Goal: Information Seeking & Learning: Find specific fact

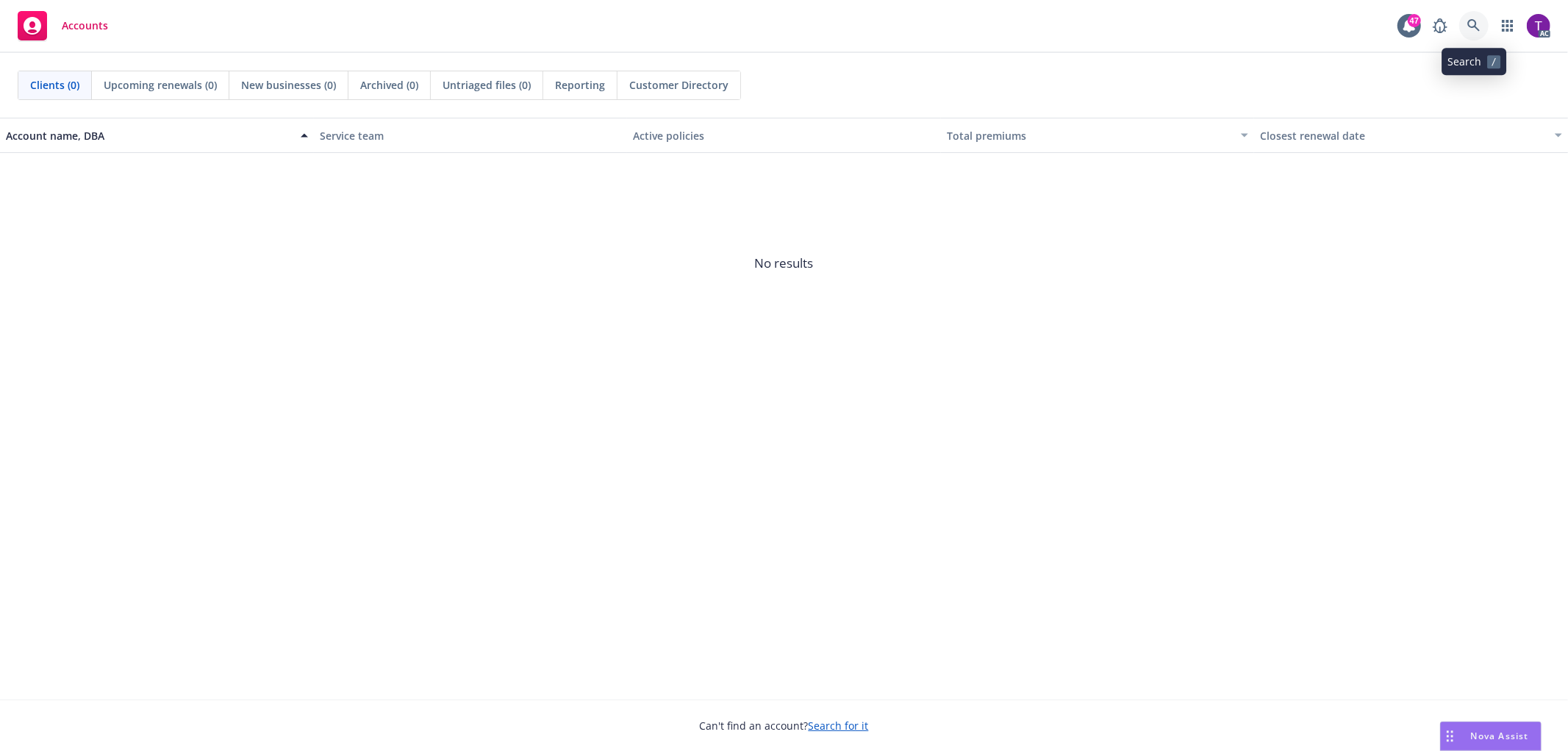
click at [1480, 23] on icon at bounding box center [1474, 26] width 13 height 13
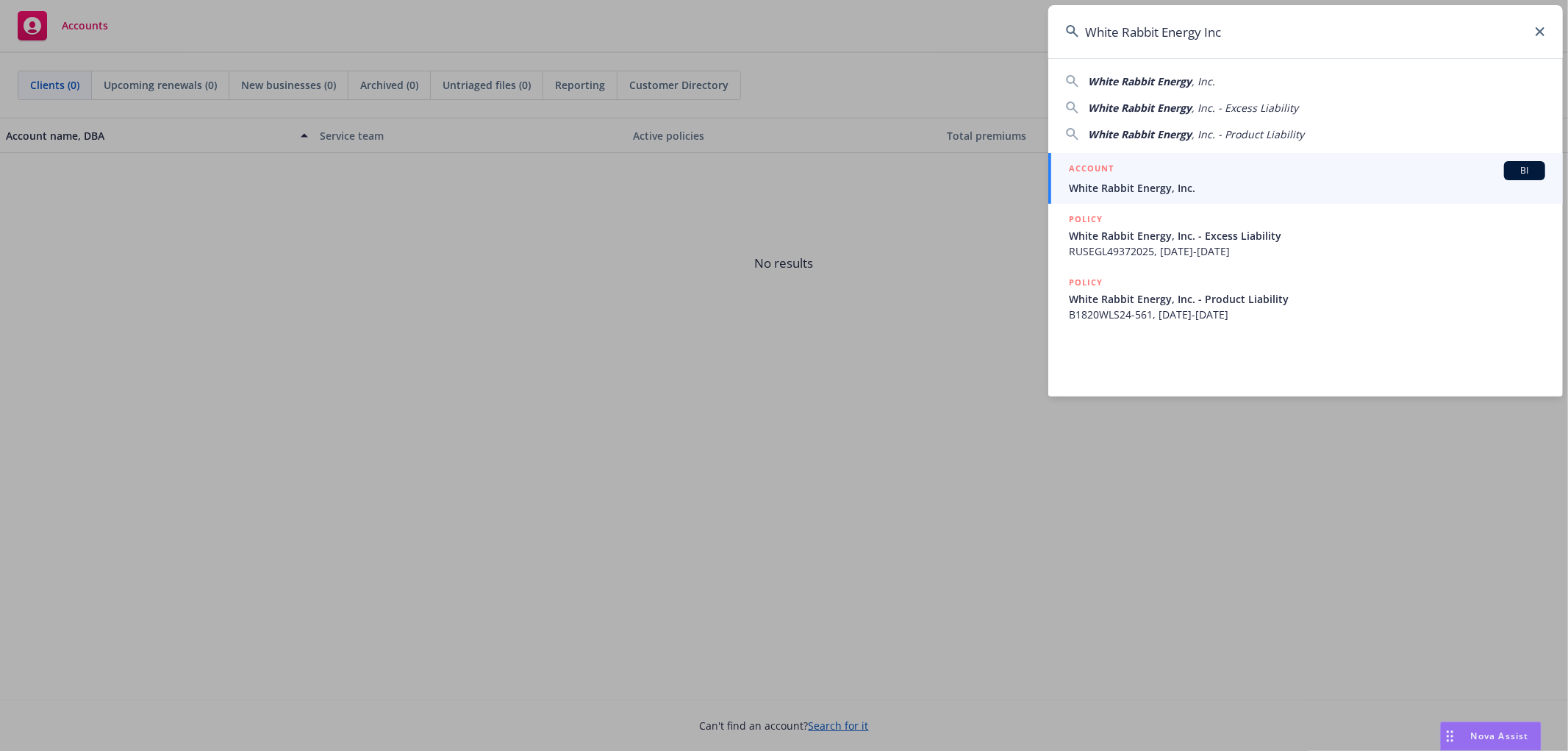
type input "White Rabbit Energy Inc"
click at [1133, 172] on div "ACCOUNT BI" at bounding box center [1308, 171] width 477 height 19
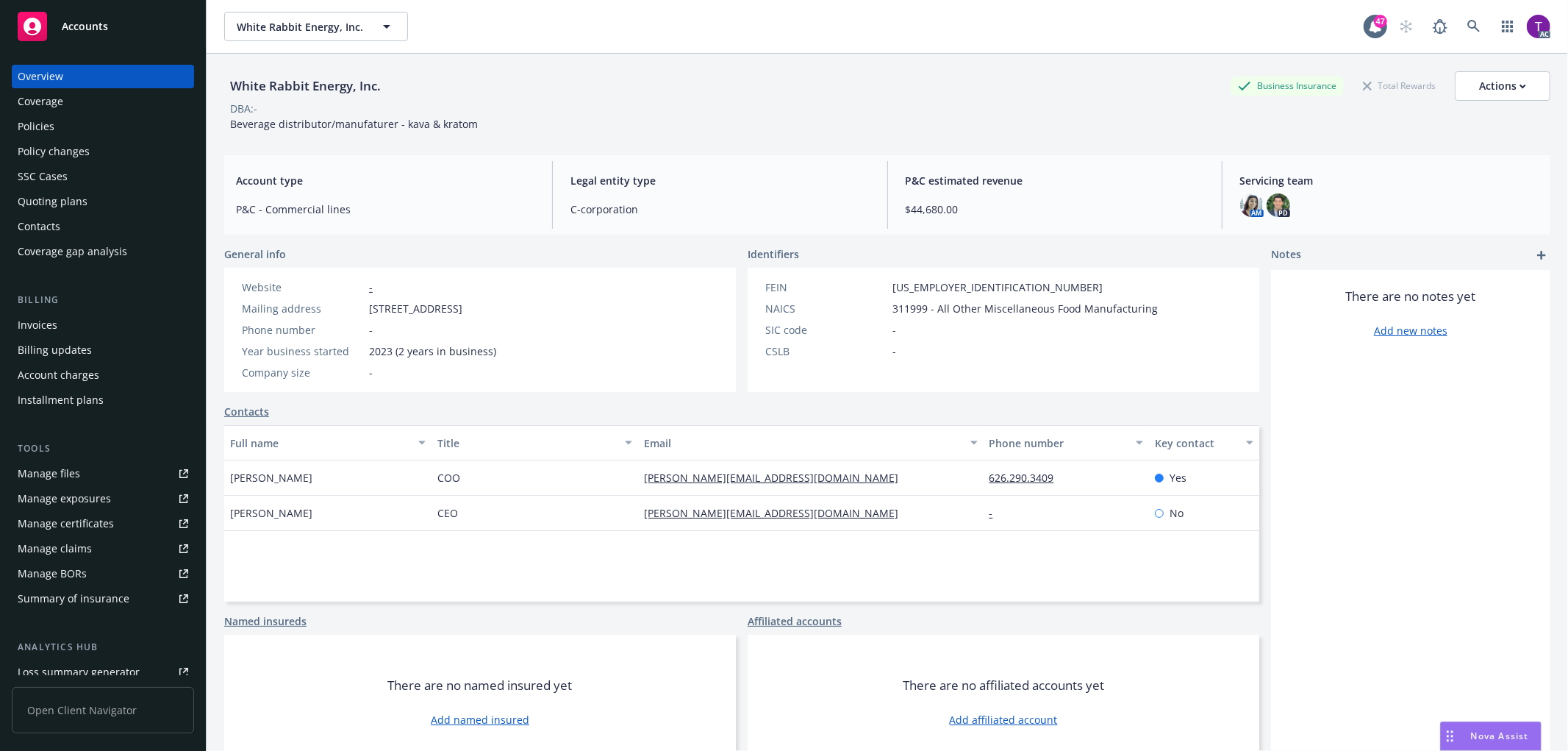
click at [46, 319] on div "Invoices" at bounding box center [37, 324] width 40 height 24
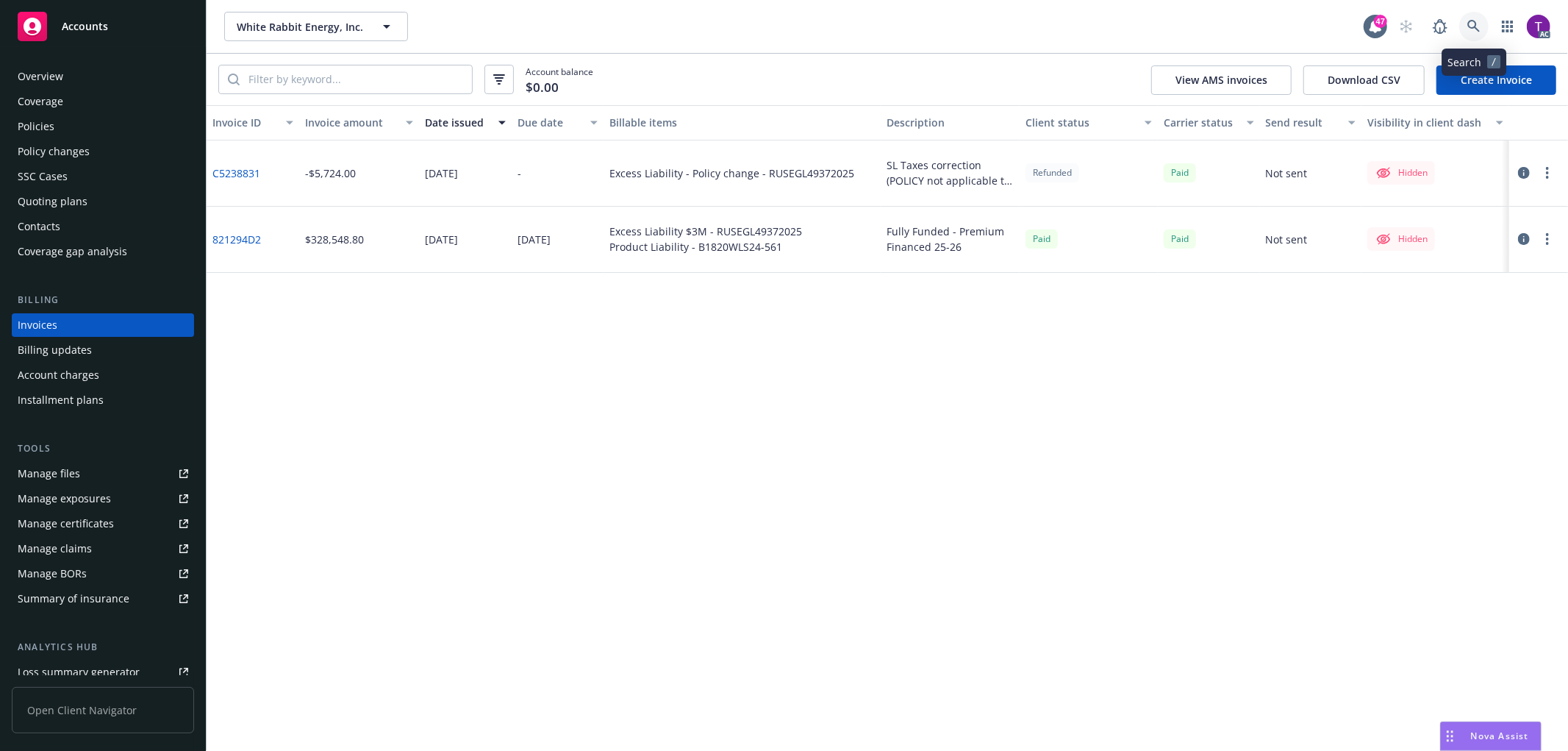
click at [1478, 19] on icon at bounding box center [1474, 26] width 13 height 13
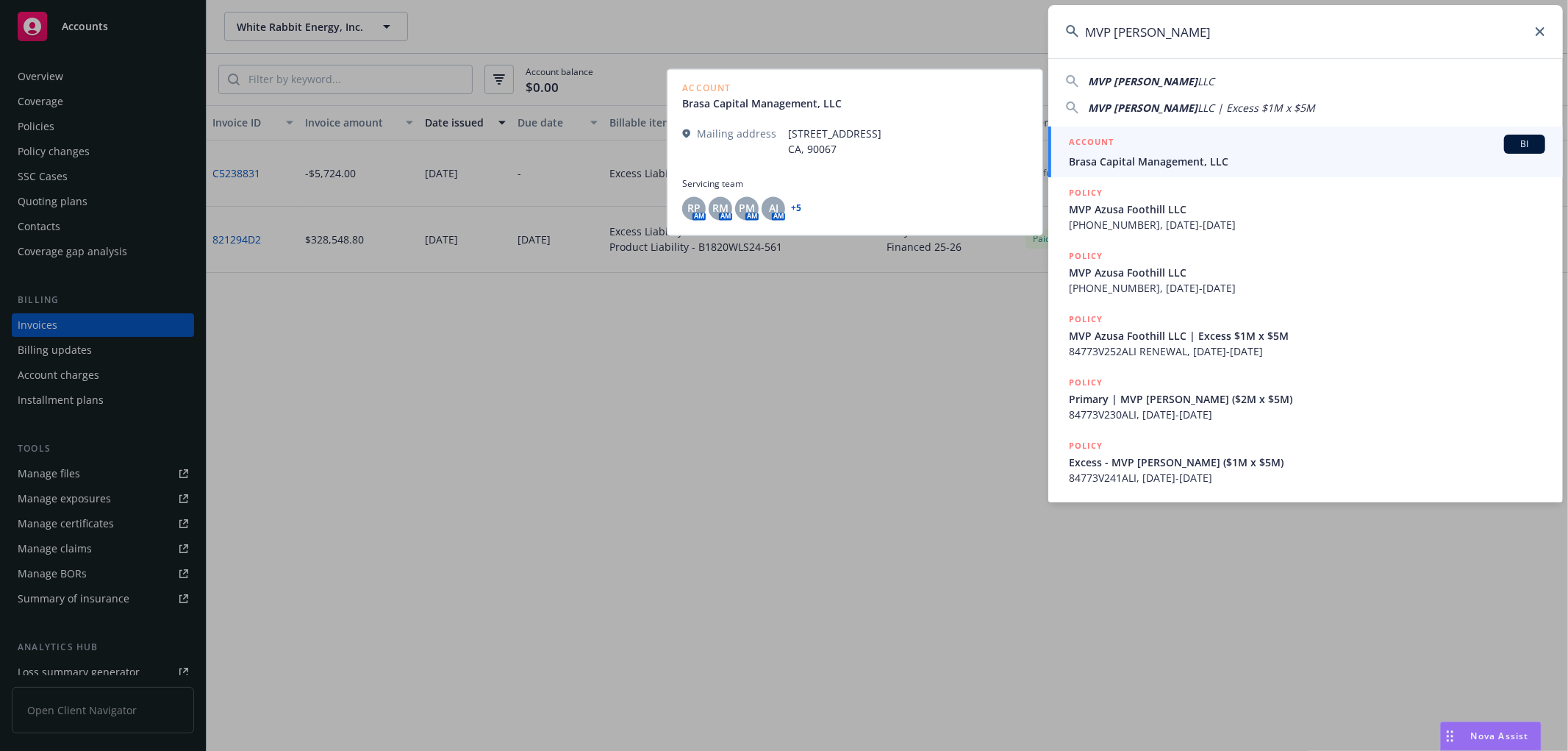
type input "MVP Azusa Foothill"
click at [1119, 154] on span "Brasa Capital Management, LLC" at bounding box center [1308, 161] width 477 height 15
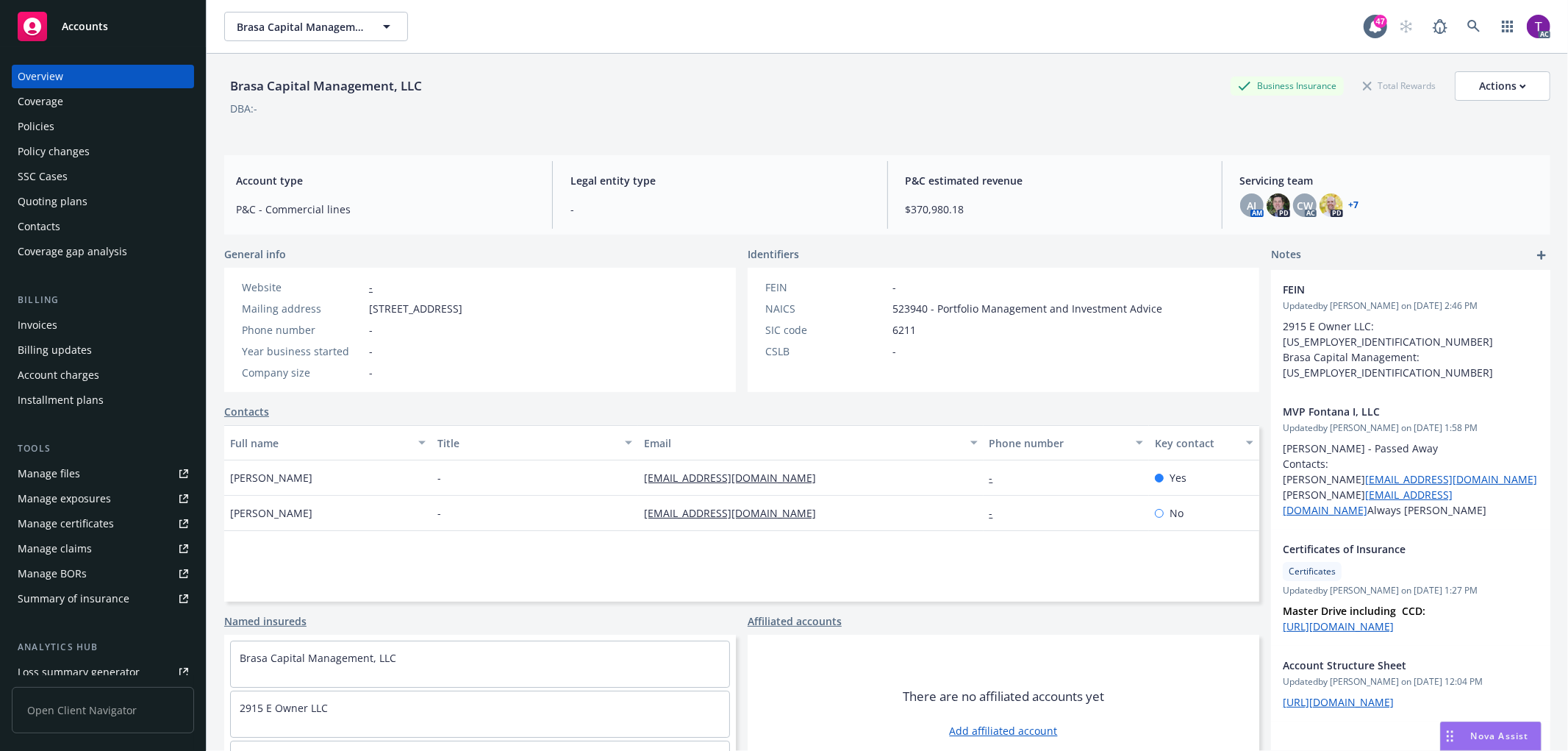
click at [65, 316] on div "Invoices" at bounding box center [103, 324] width 170 height 24
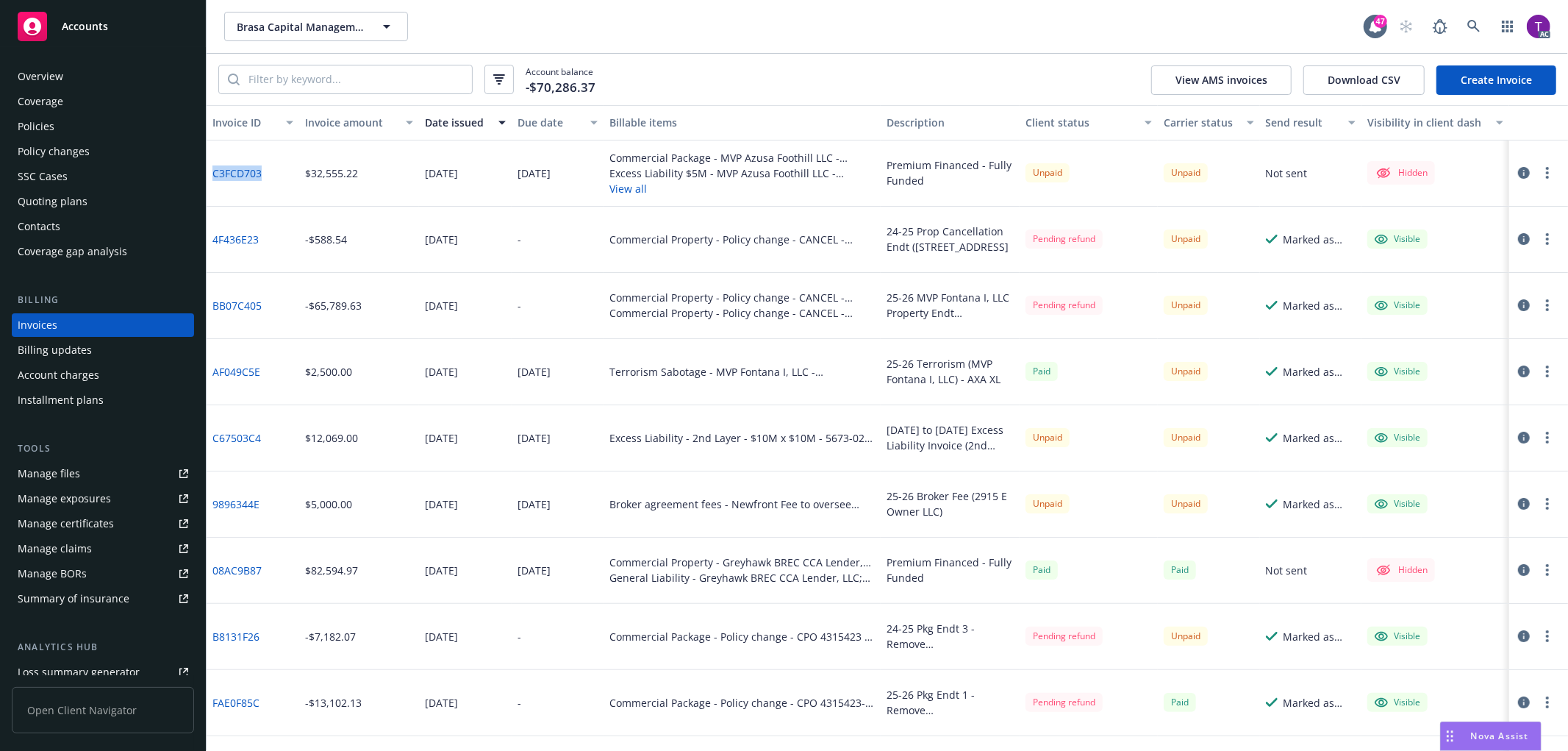
drag, startPoint x: 272, startPoint y: 181, endPoint x: 213, endPoint y: 179, distance: 59.0
click at [213, 179] on div "C3FCD703" at bounding box center [253, 174] width 92 height 67
copy link "C3FCD703"
click at [225, 178] on link "C3FCD703" at bounding box center [237, 173] width 49 height 15
click at [1519, 178] on icon "button" at bounding box center [1524, 173] width 12 height 12
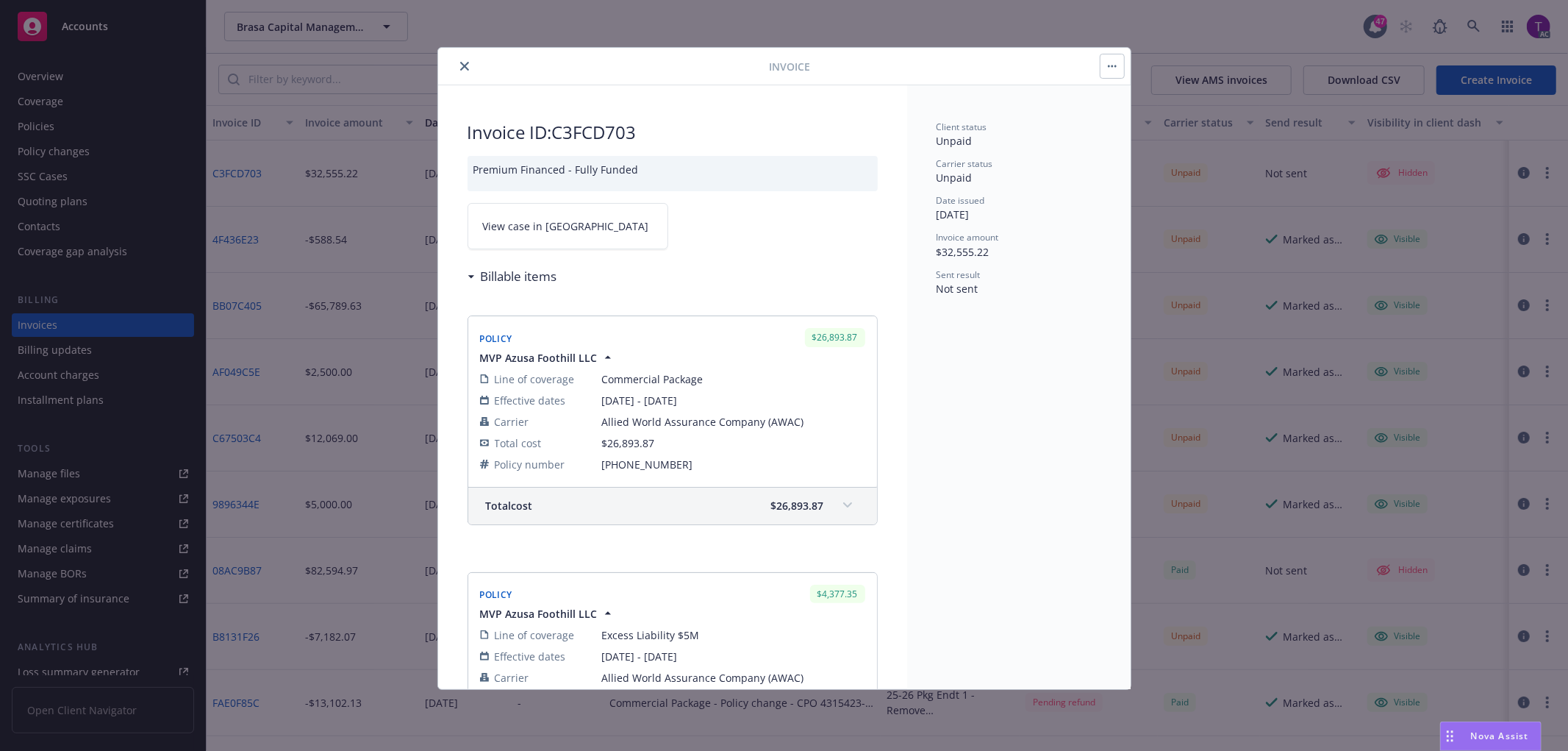
click at [480, 219] on link "View case in SSC" at bounding box center [568, 225] width 201 height 46
click at [465, 67] on icon "close" at bounding box center [465, 66] width 9 height 9
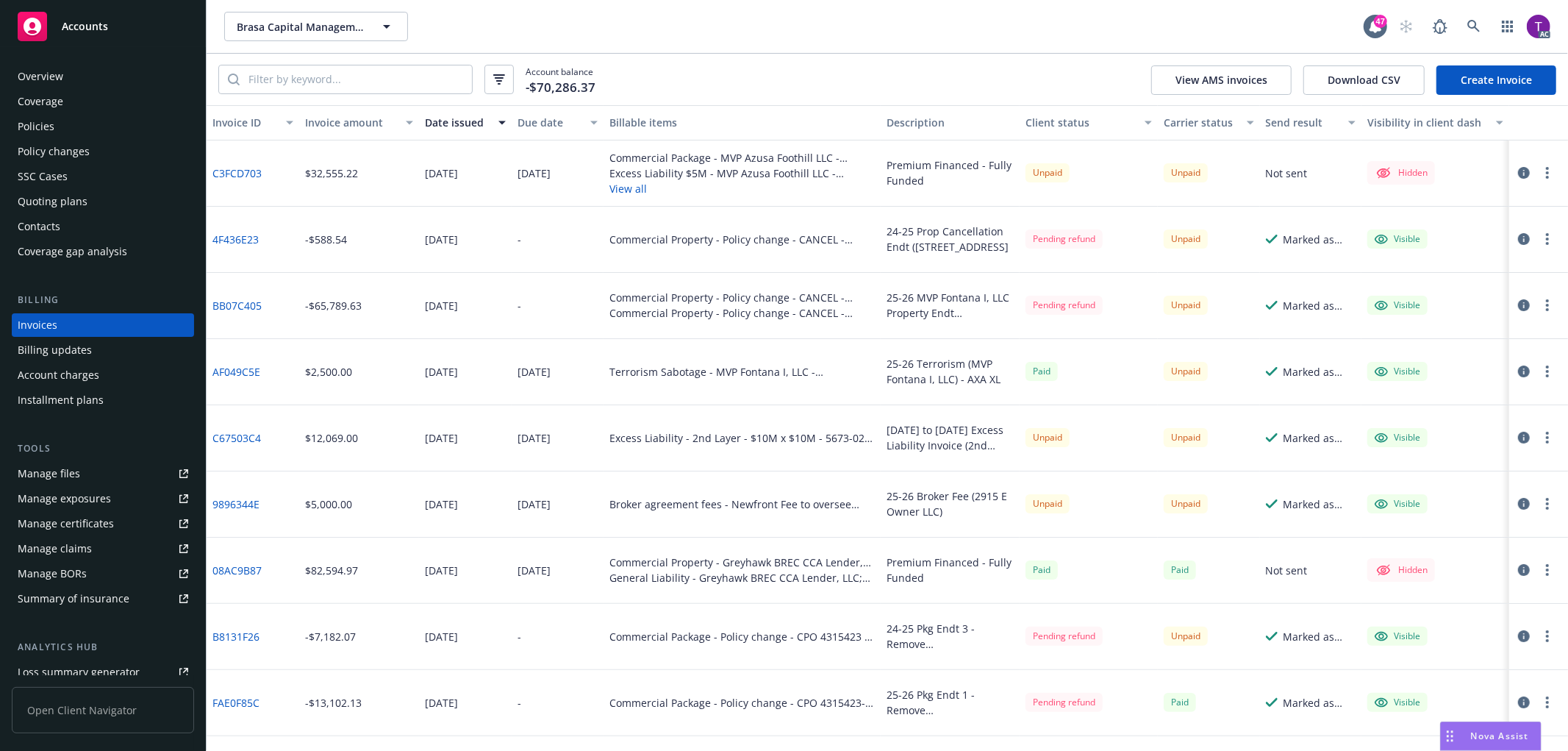
click at [45, 131] on div "Policies" at bounding box center [36, 126] width 36 height 24
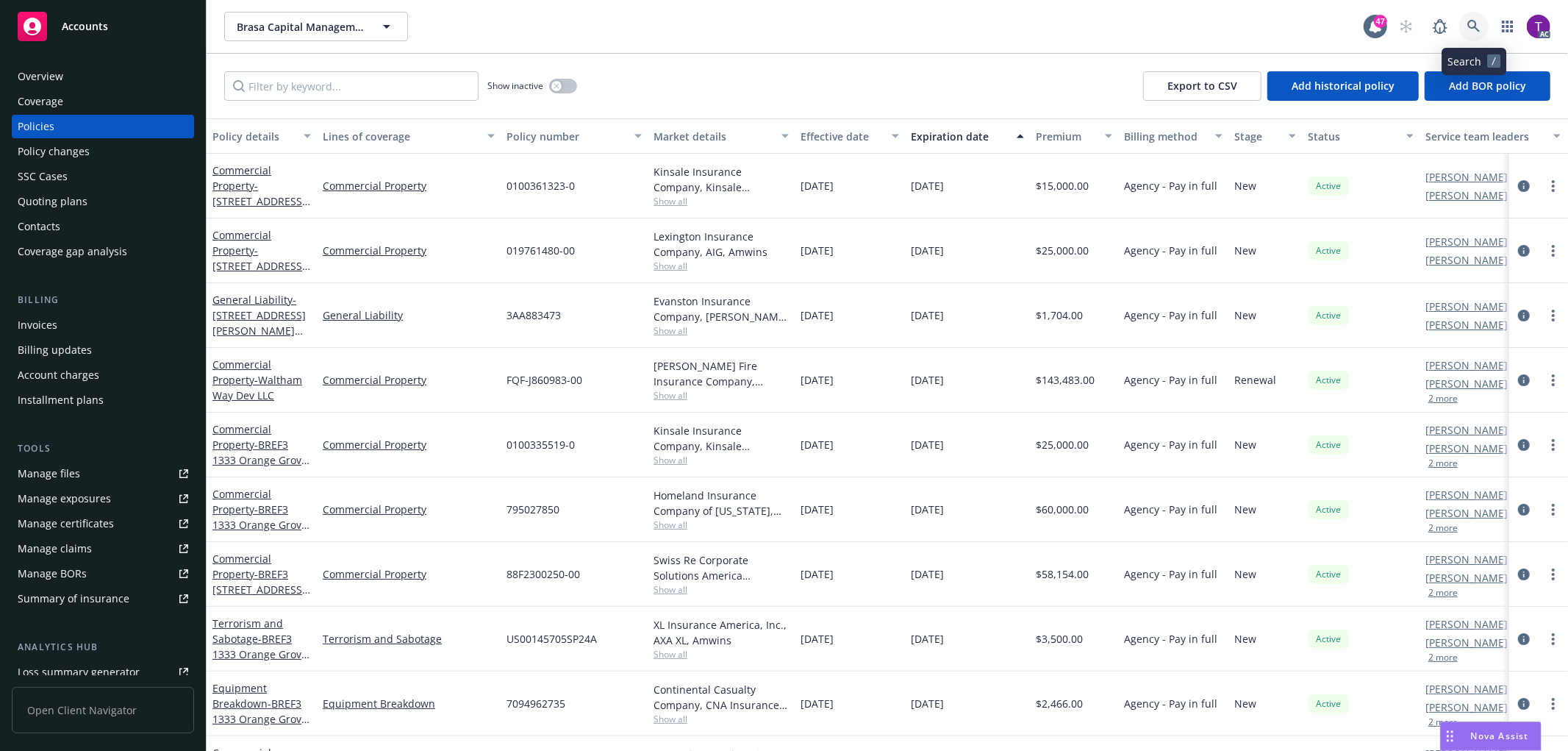
click at [1468, 29] on icon at bounding box center [1474, 26] width 13 height 13
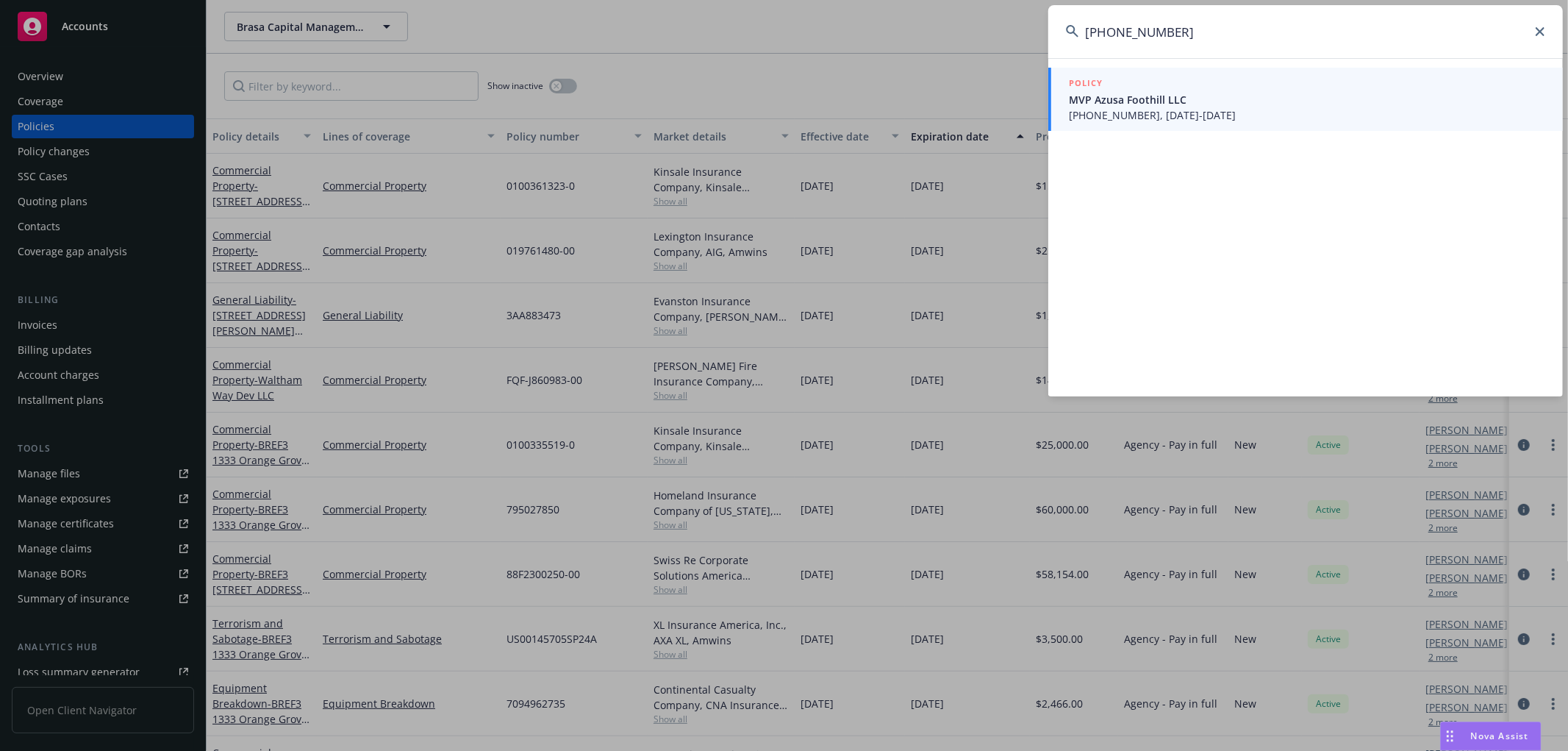
type input "5097-0601-02"
click at [1145, 110] on span "5097-0601-02, 08/01/2025-08/01/2026" at bounding box center [1308, 114] width 477 height 15
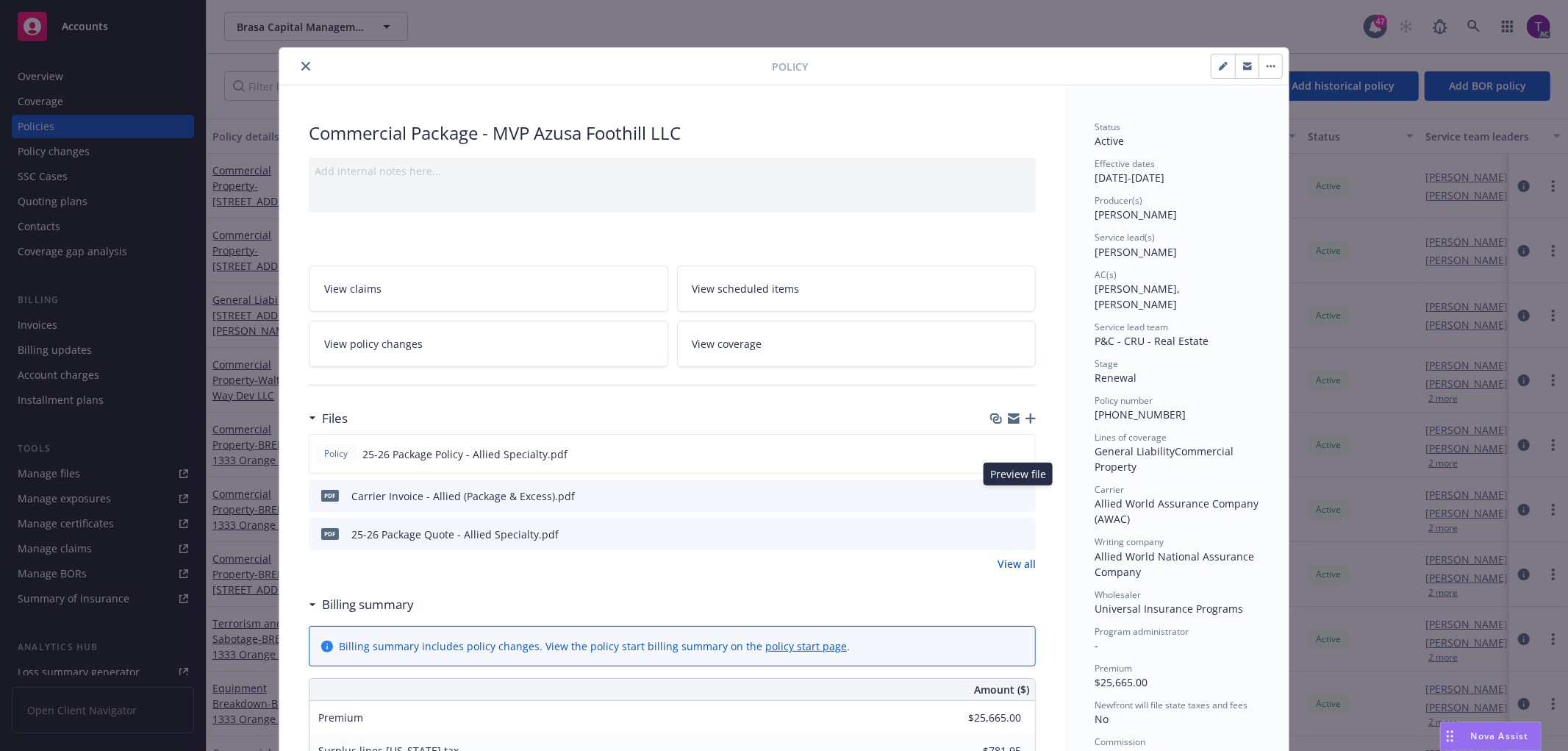
click at [1021, 491] on icon "preview file" at bounding box center [1022, 495] width 13 height 11
click at [1017, 491] on icon "preview file" at bounding box center [1022, 495] width 13 height 11
click at [302, 62] on icon "close" at bounding box center [306, 66] width 9 height 9
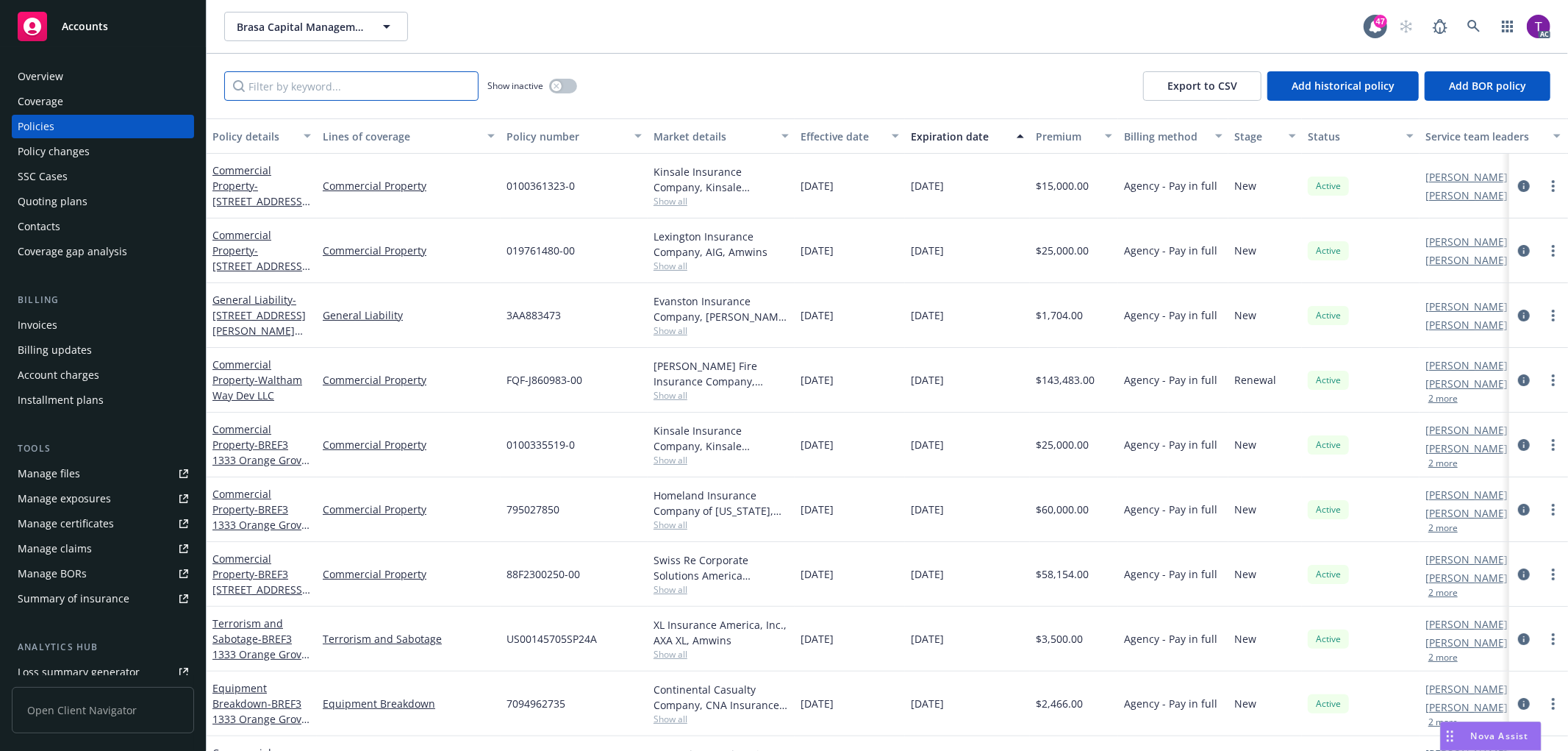
click at [296, 83] on input "Filter by keyword..." at bounding box center [352, 86] width 255 height 29
paste input "5098-0053-02"
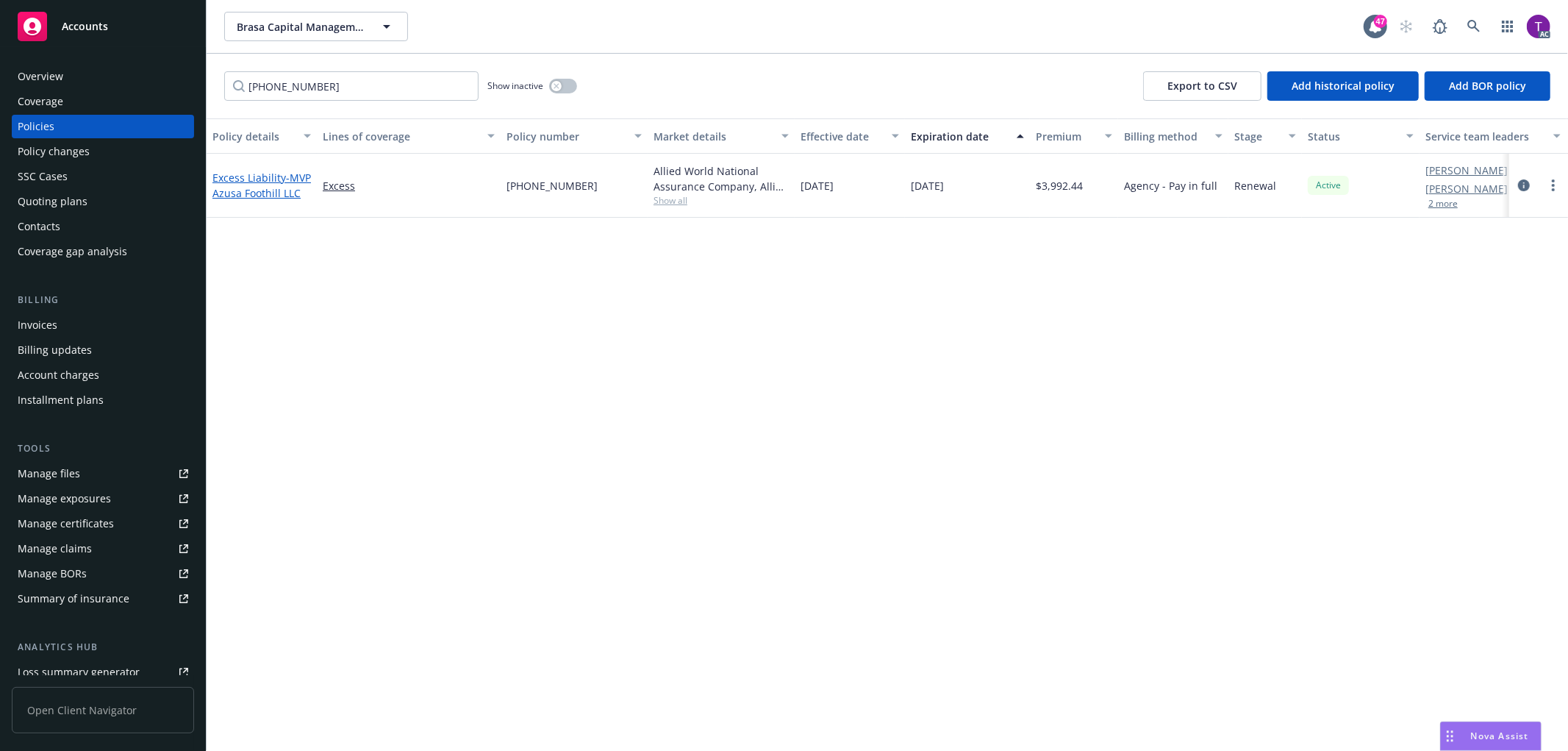
click at [259, 184] on span "- MVP Azusa Foothill LLC" at bounding box center [262, 185] width 99 height 29
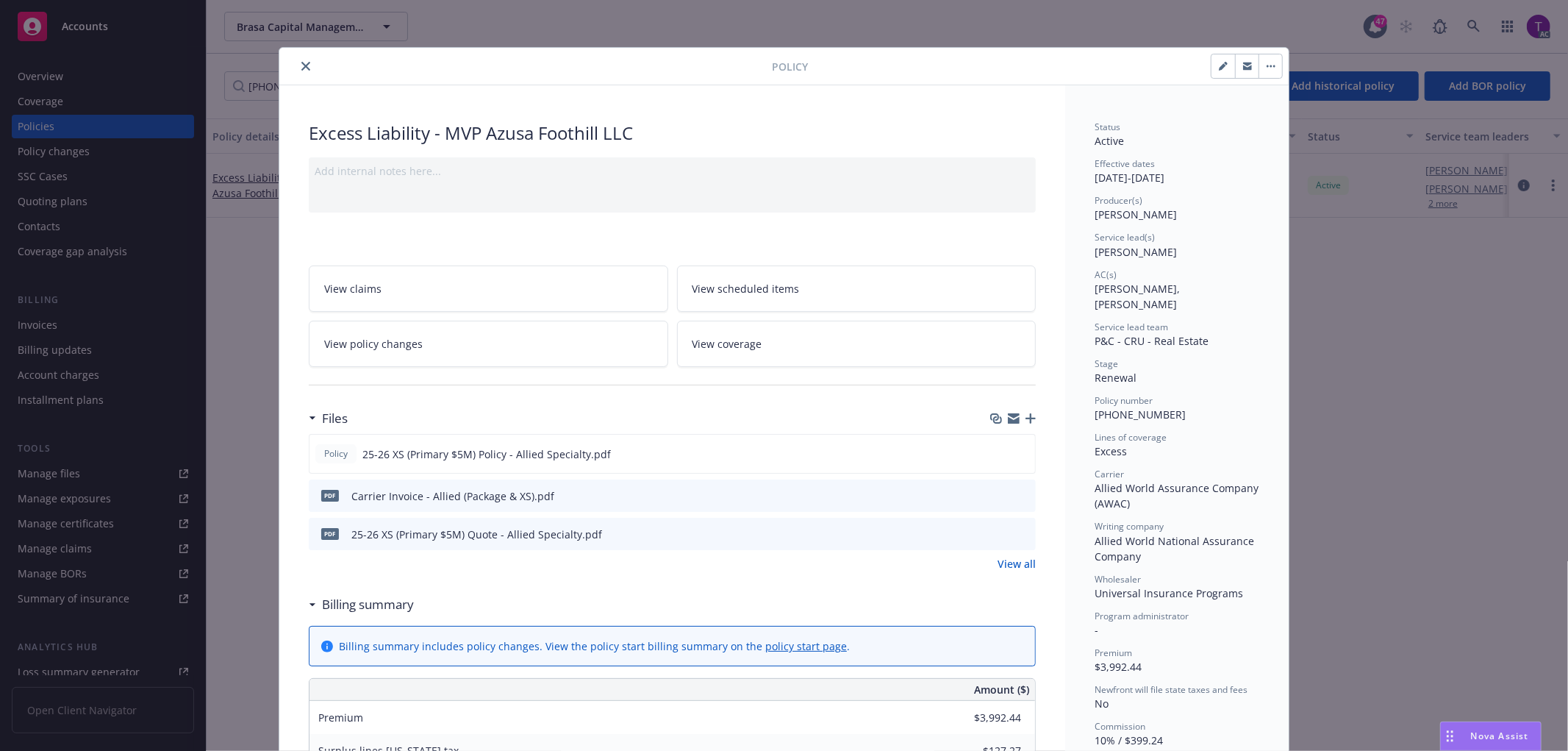
click at [297, 64] on button "close" at bounding box center [306, 67] width 18 height 18
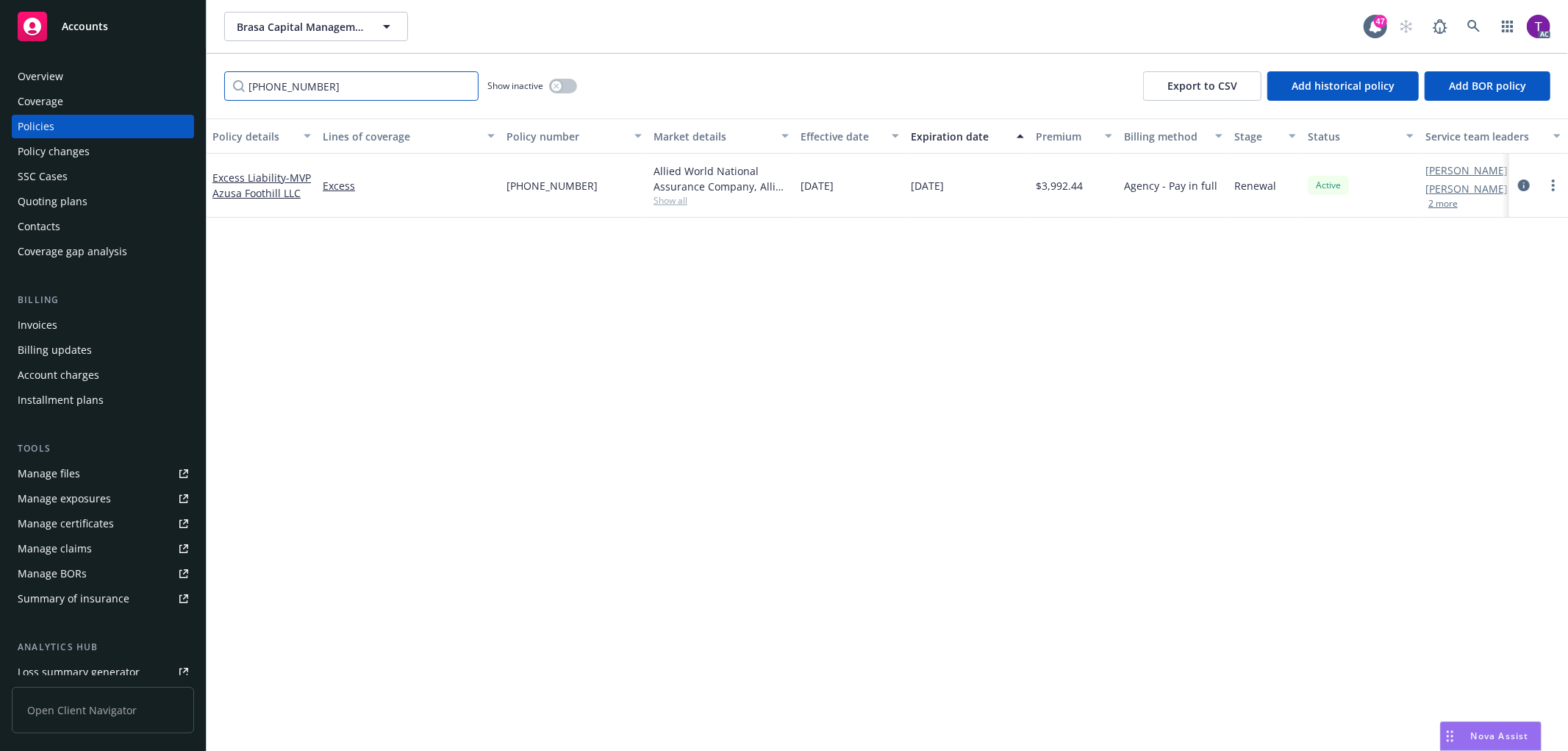
drag, startPoint x: 328, startPoint y: 82, endPoint x: 177, endPoint y: 55, distance: 153.4
click at [177, 55] on div "Accounts Overview Coverage Policies Policy changes SSC Cases Quoting plans Cont…" at bounding box center [784, 376] width 1568 height 751
paste input "84773V252ALI"
type input "84773V252ALI"
click at [247, 186] on span "- MVP Azusa Foothill LLC | Excess $1M x $5M" at bounding box center [262, 185] width 99 height 45
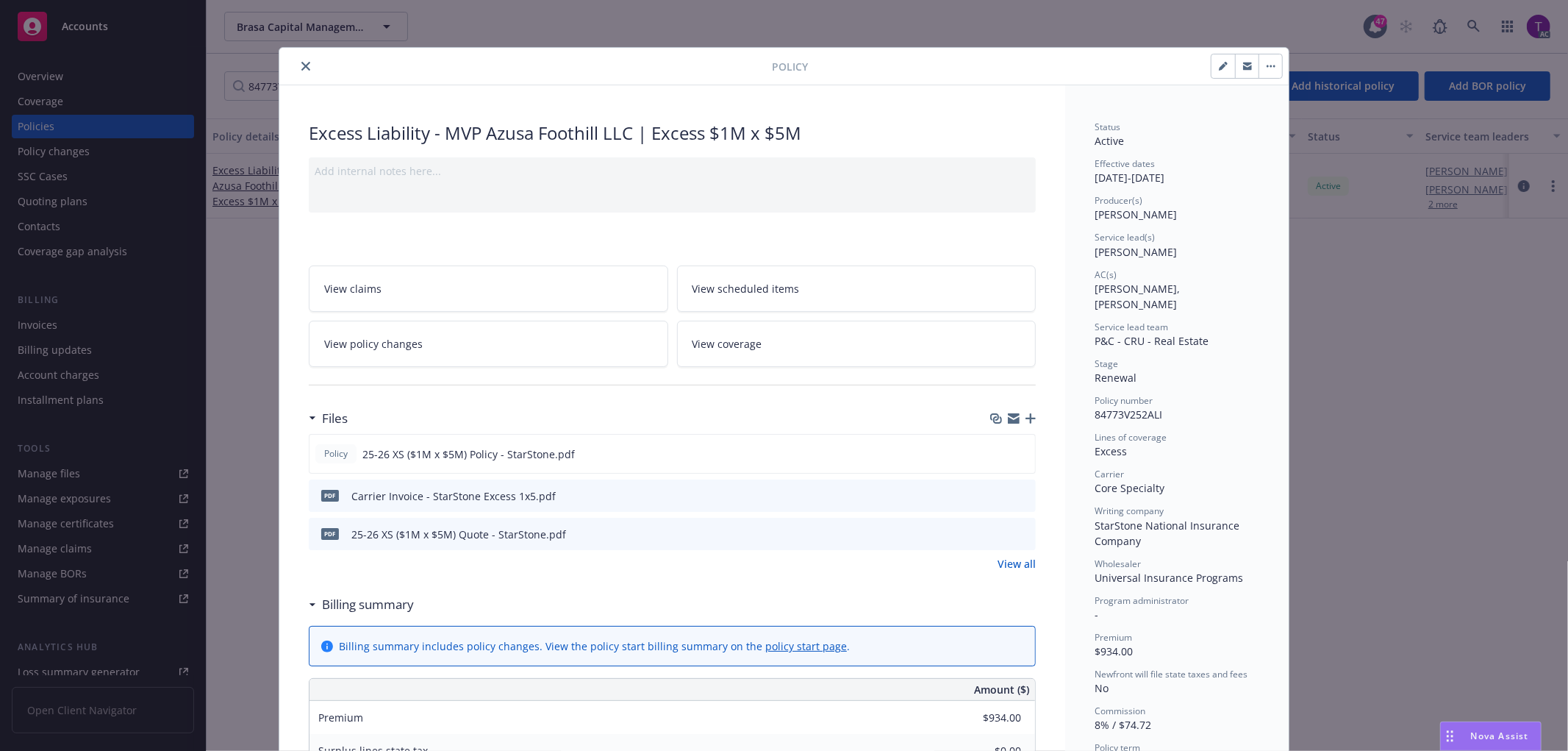
click at [1015, 494] on icon "preview file" at bounding box center [1022, 495] width 13 height 11
click at [302, 62] on icon "close" at bounding box center [306, 66] width 9 height 9
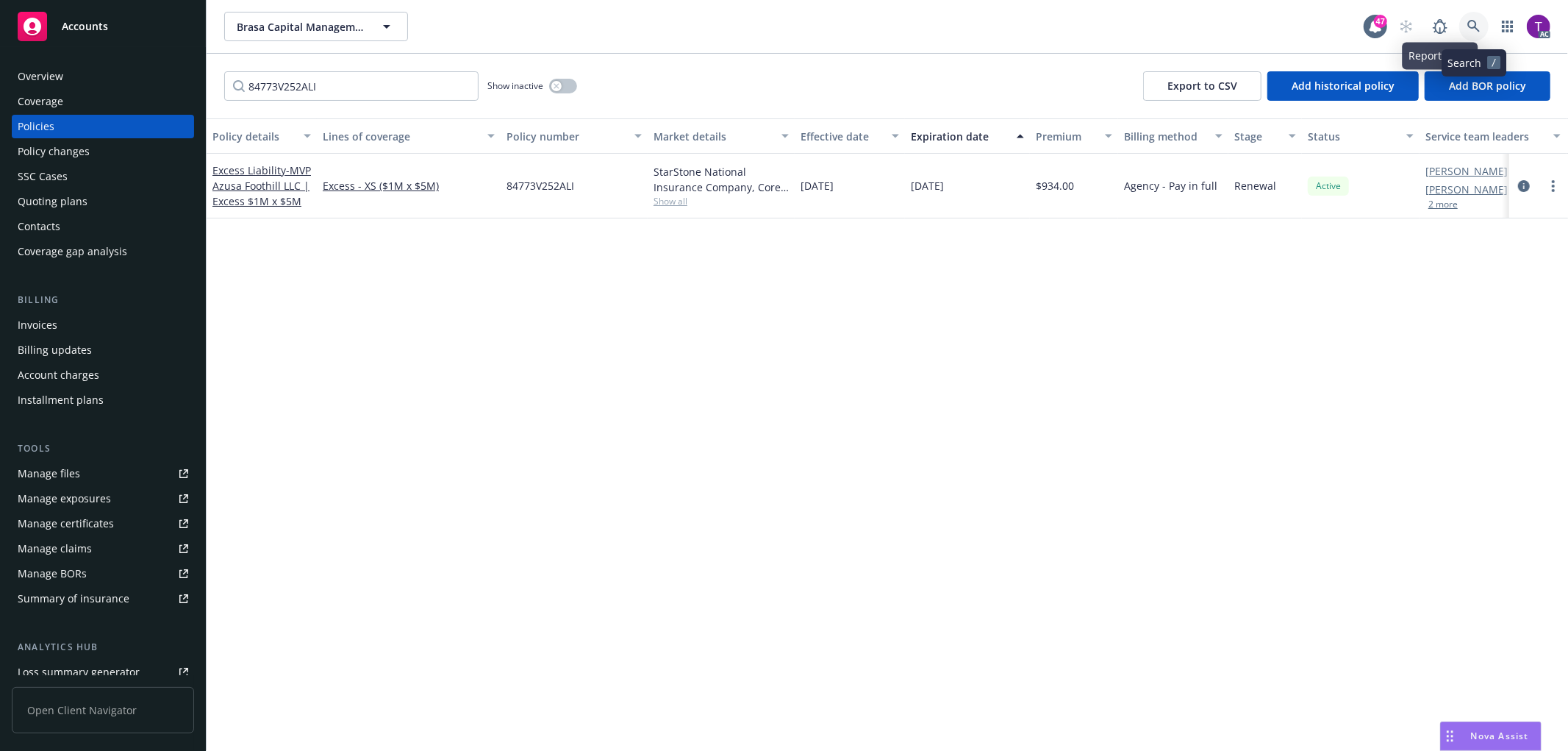
click at [1473, 24] on icon at bounding box center [1474, 26] width 13 height 13
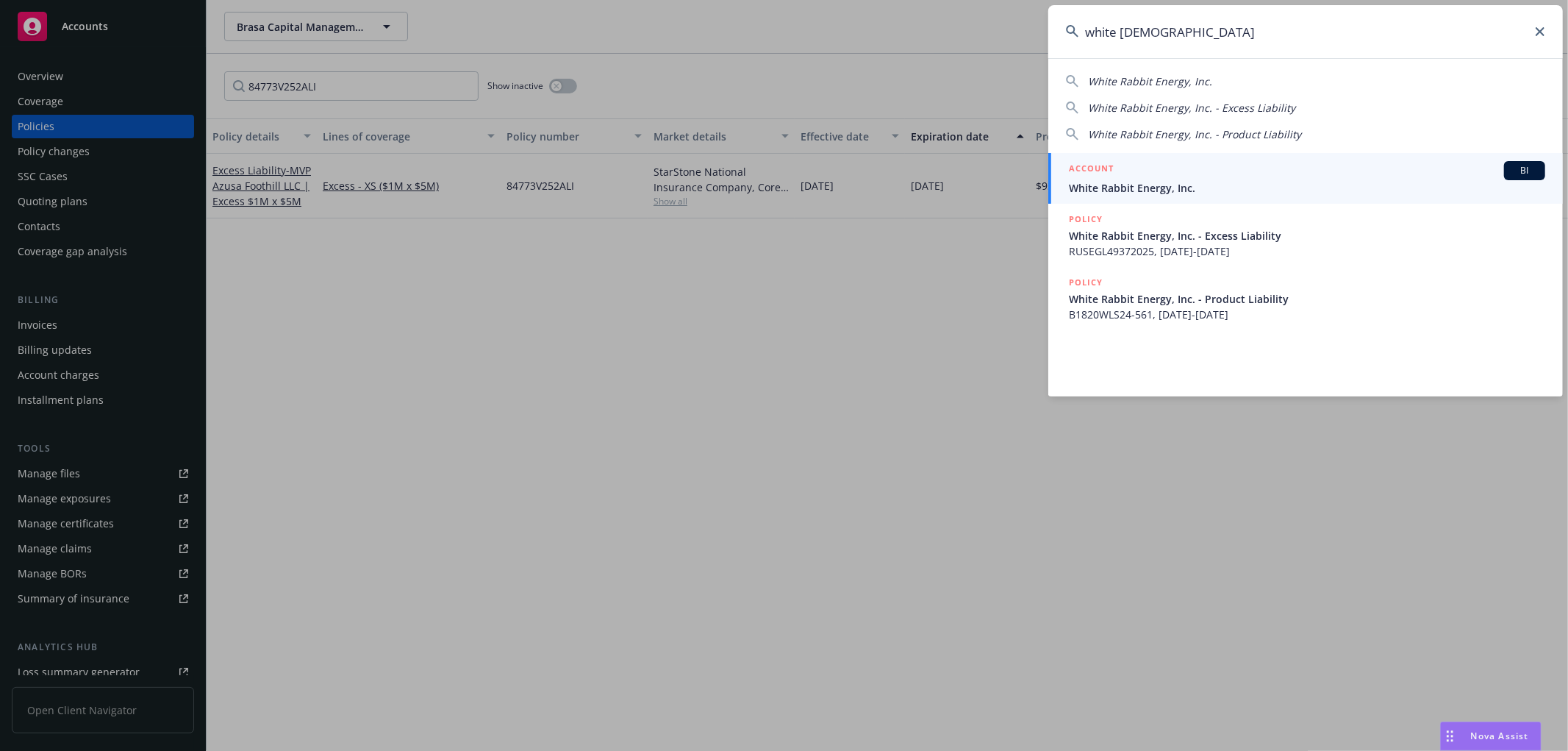
type input "white rabbi"
click at [1218, 165] on div "ACCOUNT BI" at bounding box center [1308, 171] width 477 height 19
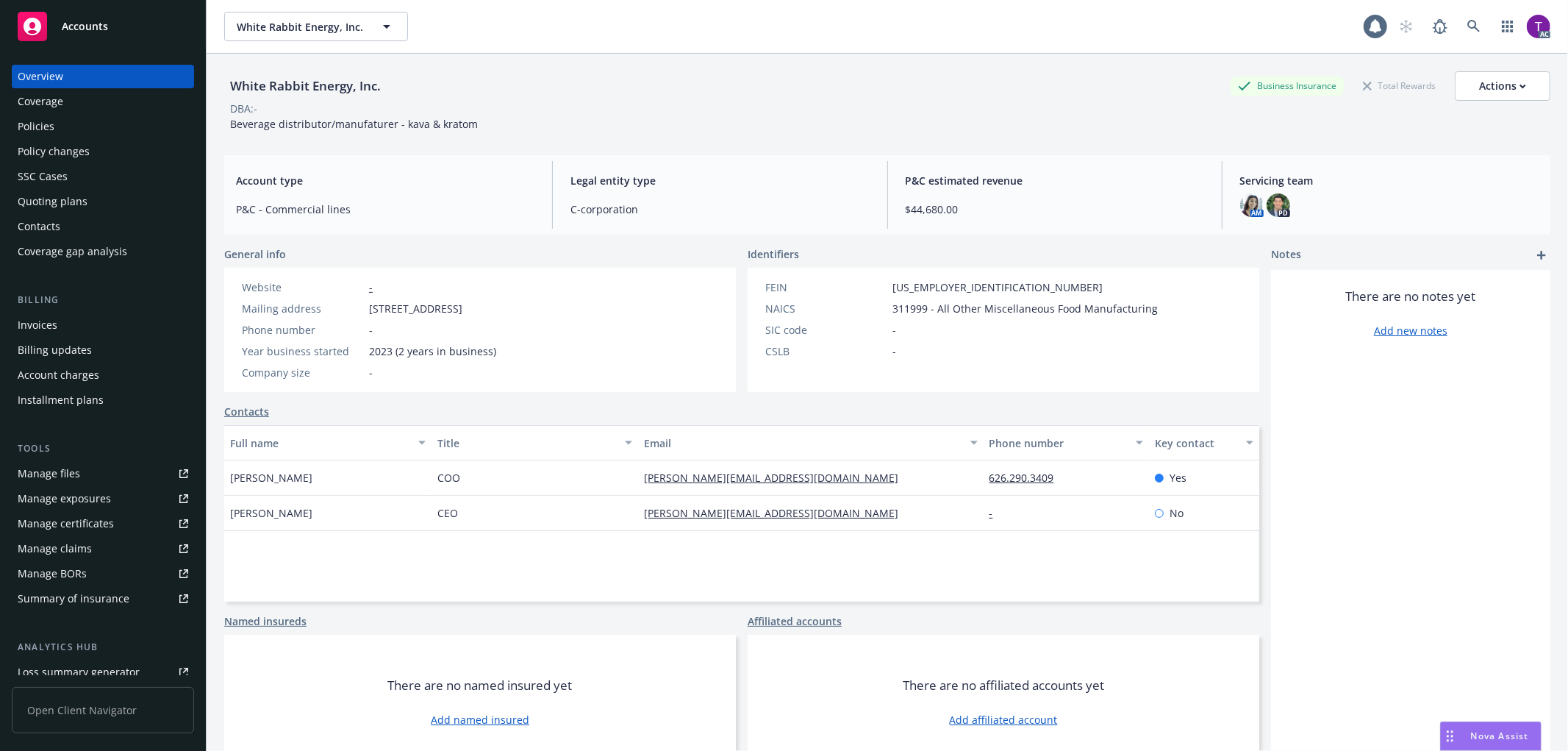
click at [92, 324] on div "Invoices" at bounding box center [103, 324] width 170 height 24
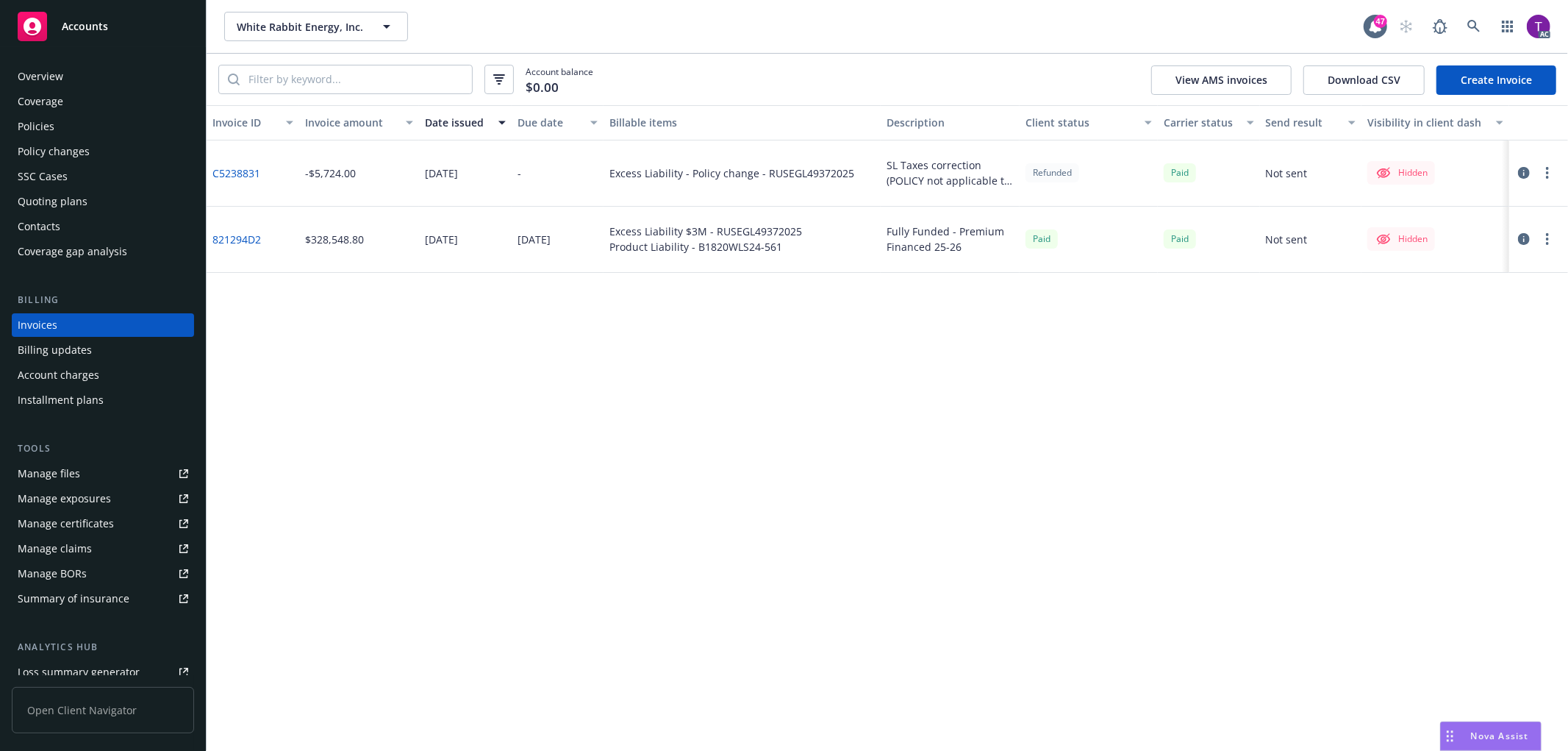
click at [1523, 174] on icon "button" at bounding box center [1524, 173] width 12 height 12
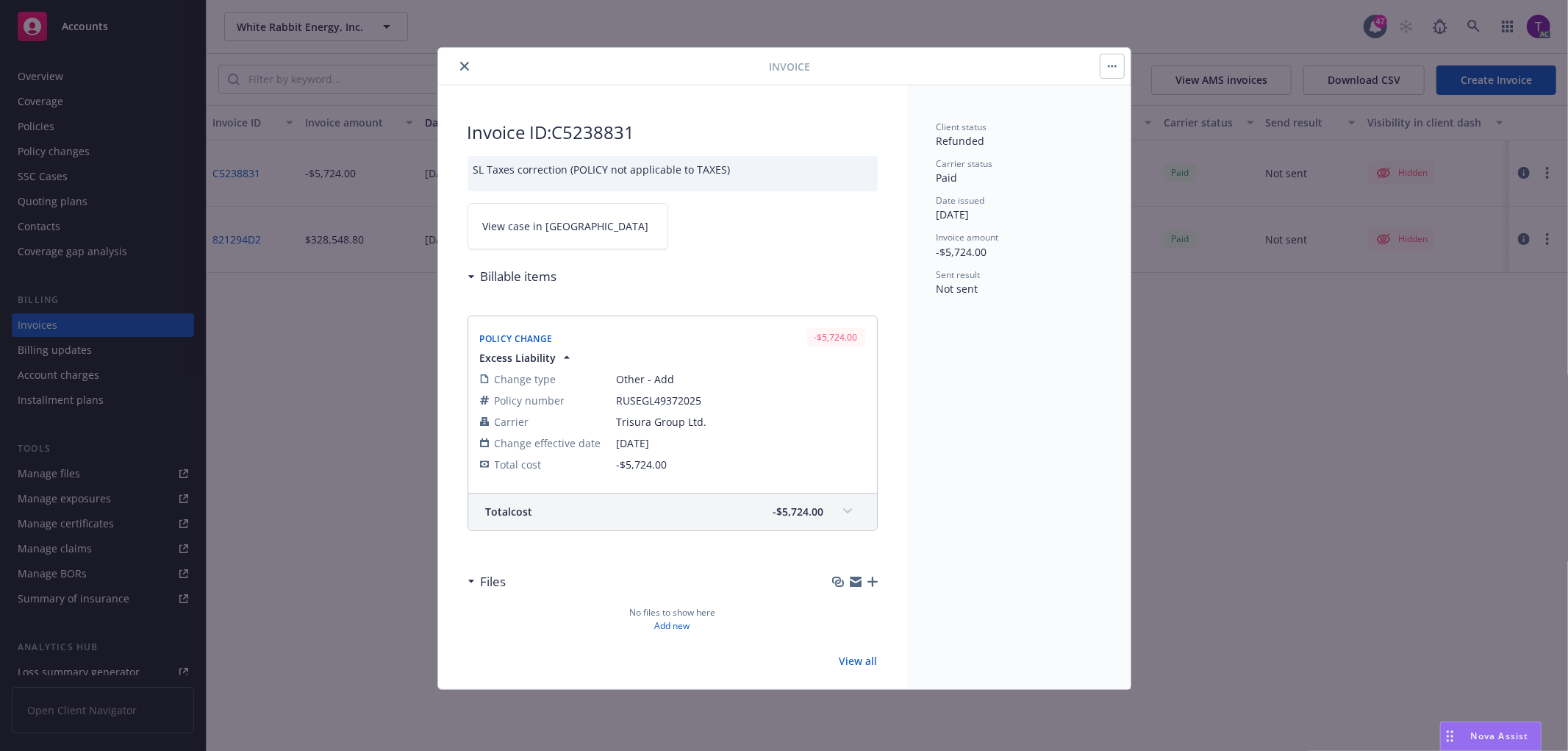
click at [527, 225] on span "View case in SSC" at bounding box center [566, 225] width 166 height 15
click at [461, 62] on icon "close" at bounding box center [465, 66] width 9 height 9
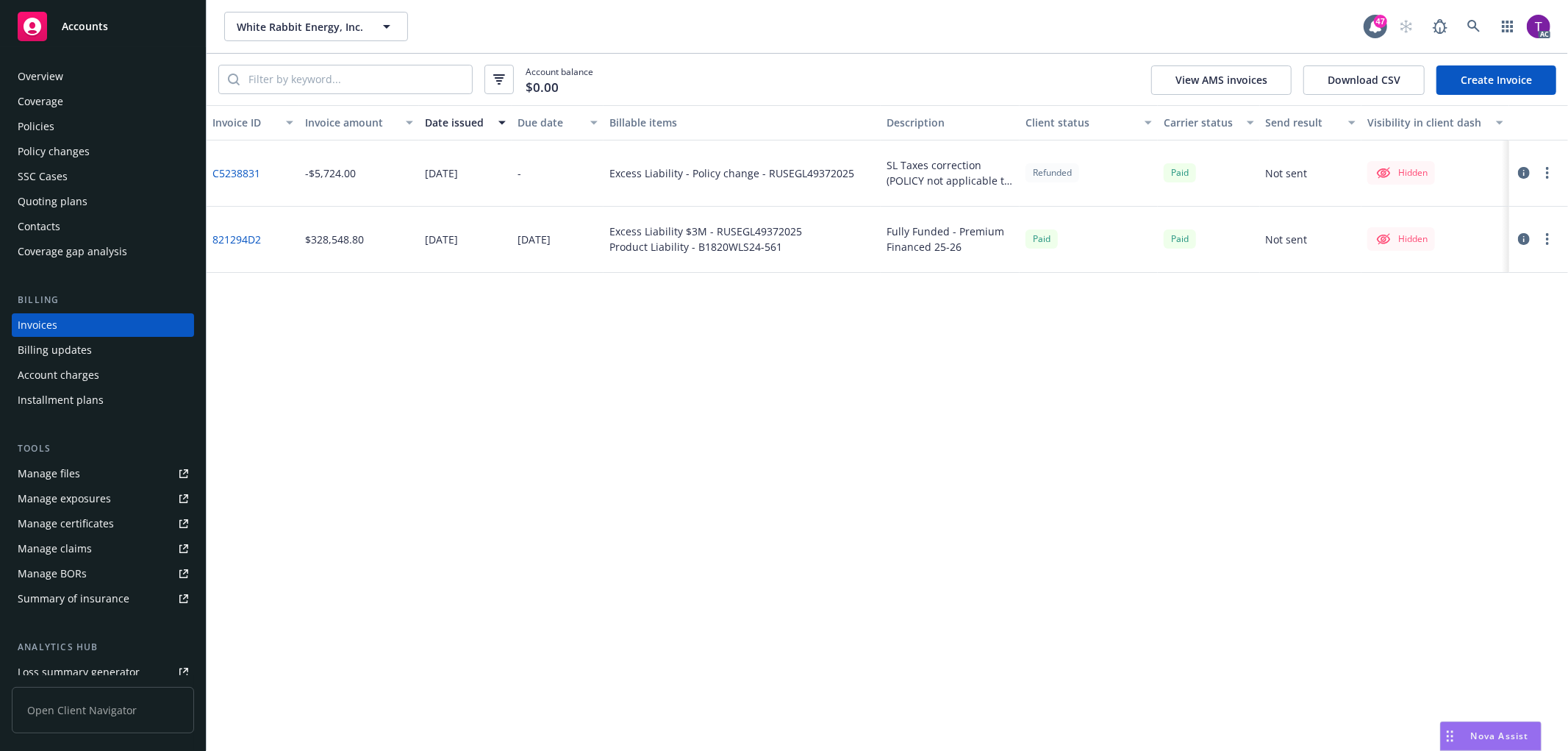
click at [255, 241] on link "821294D2" at bounding box center [237, 239] width 49 height 15
click at [54, 472] on div "Manage files" at bounding box center [49, 473] width 62 height 24
click at [239, 170] on link "C5238831" at bounding box center [236, 173] width 48 height 15
click at [1523, 241] on icon "button" at bounding box center [1524, 238] width 12 height 12
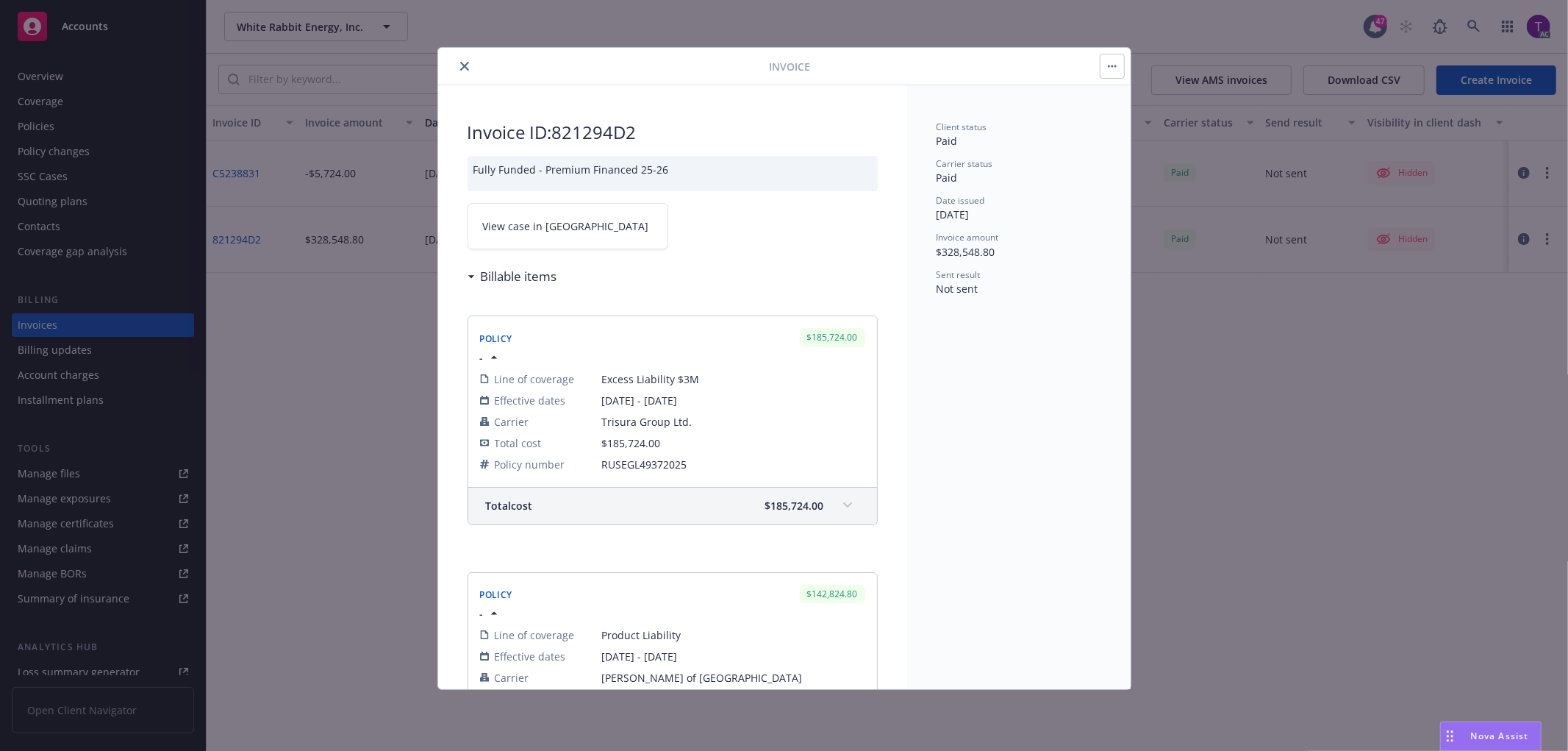
click at [499, 236] on link "View case in SSC" at bounding box center [568, 225] width 201 height 46
click at [456, 65] on button "close" at bounding box center [465, 67] width 18 height 18
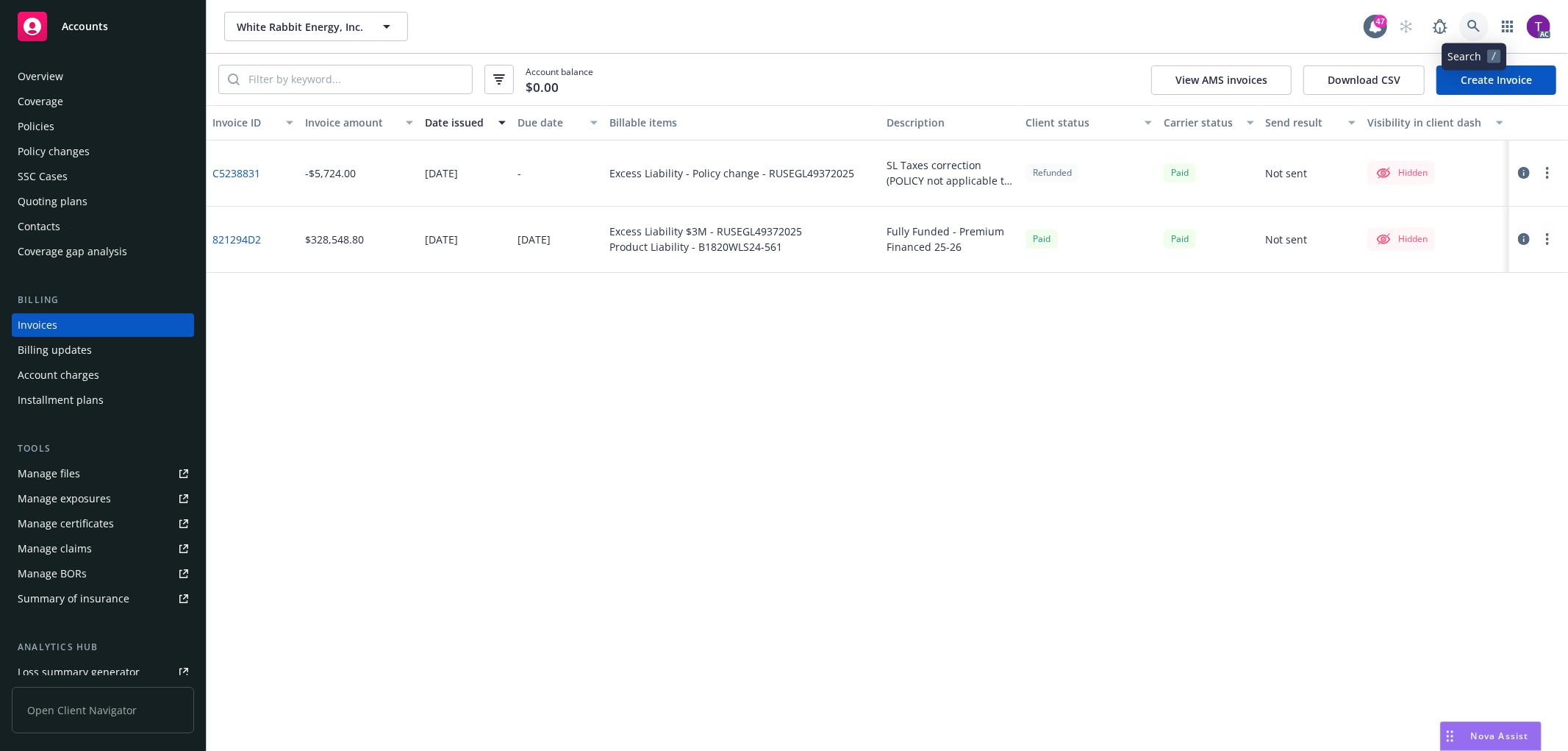
click at [1481, 19] on link at bounding box center [1474, 27] width 29 height 29
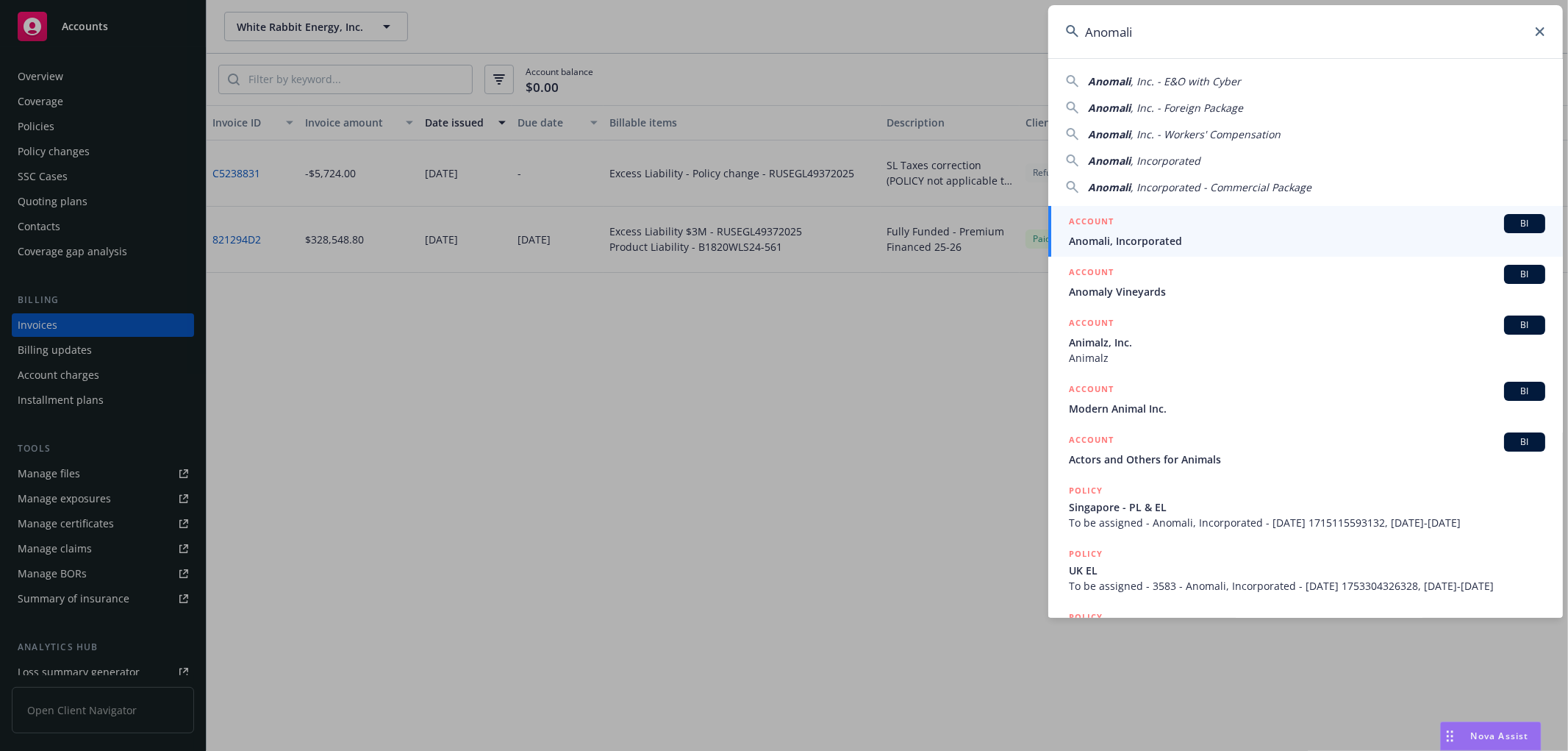
type input "Anomali"
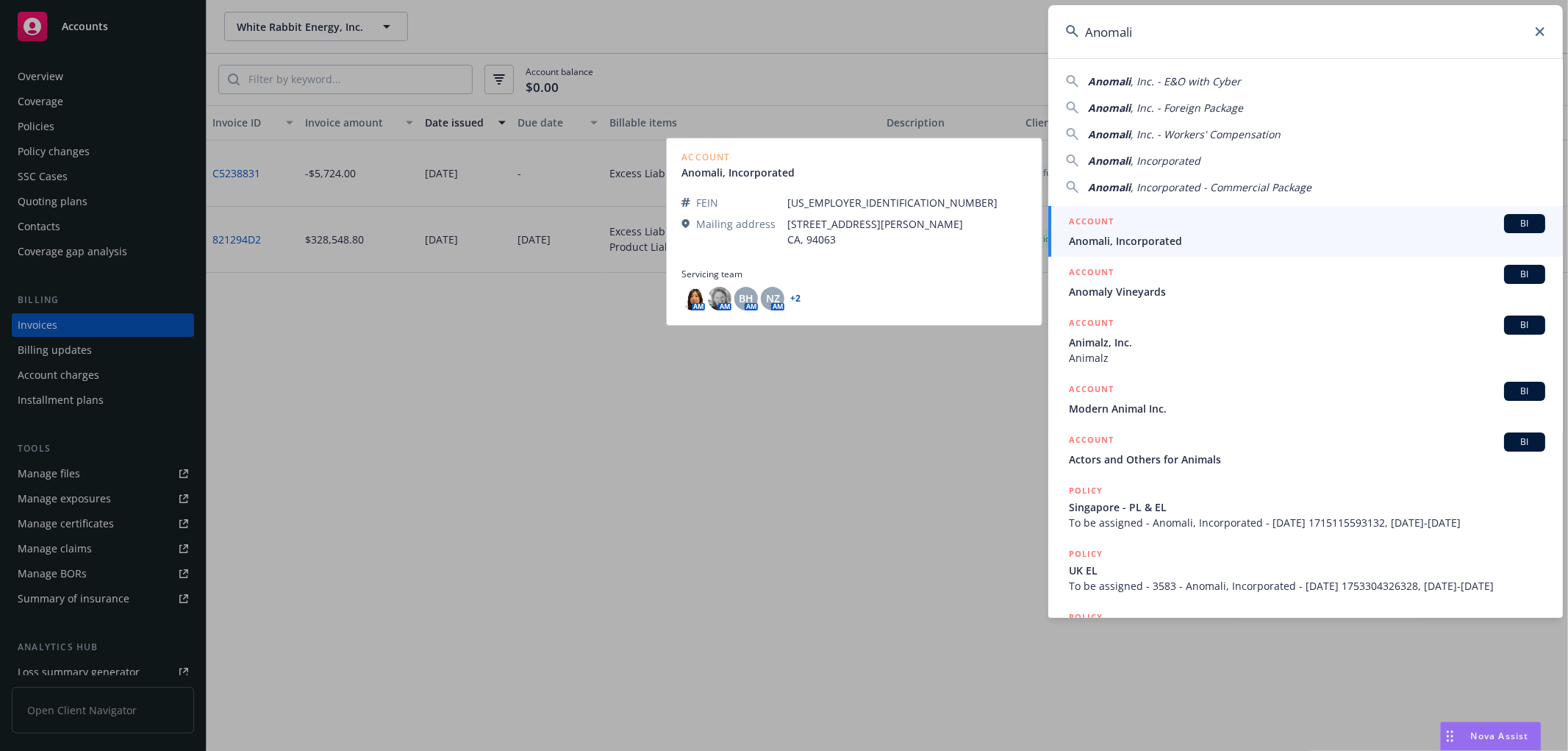
click at [1133, 236] on span "Anomali, Incorporated" at bounding box center [1308, 240] width 477 height 15
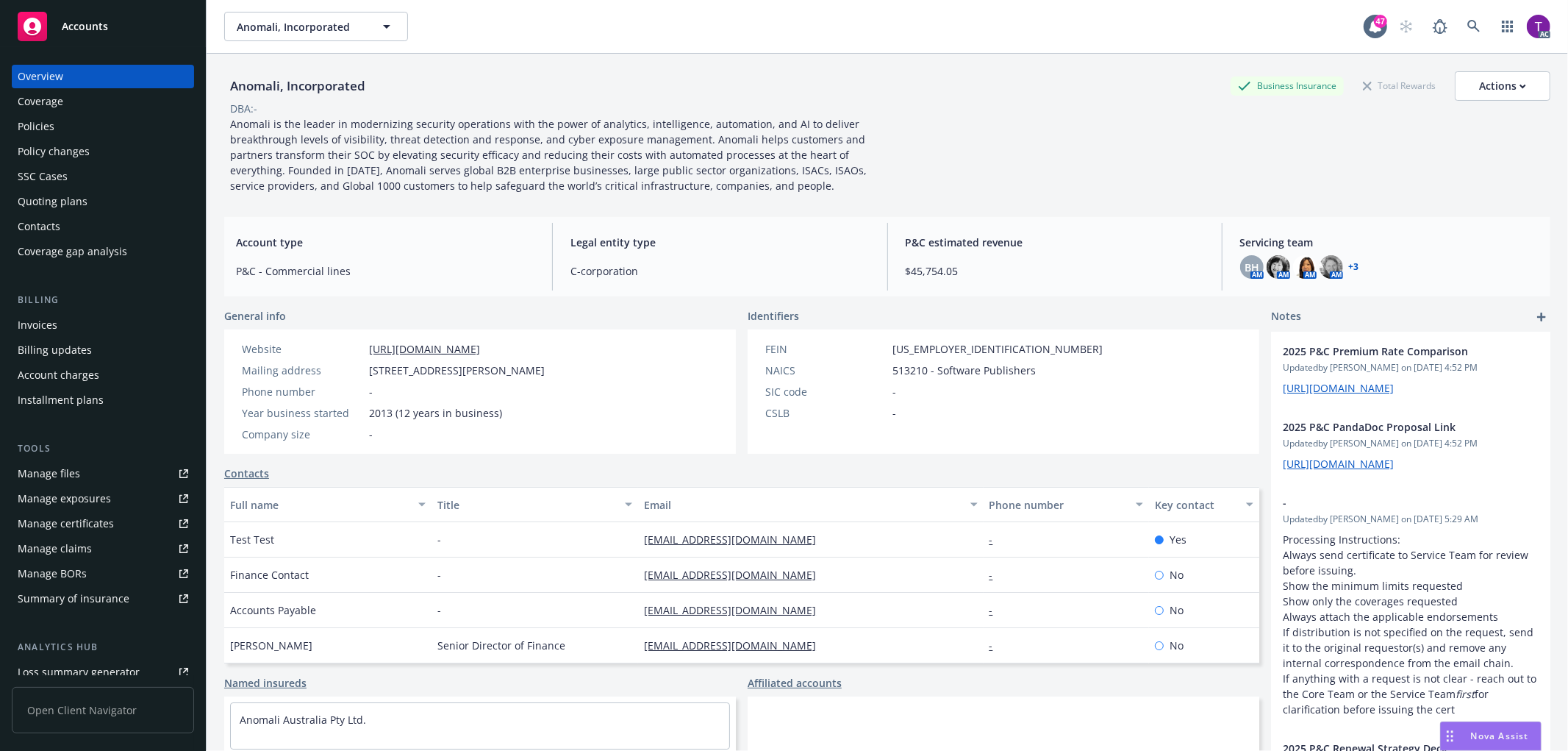
click at [36, 322] on div "Invoices" at bounding box center [37, 324] width 40 height 24
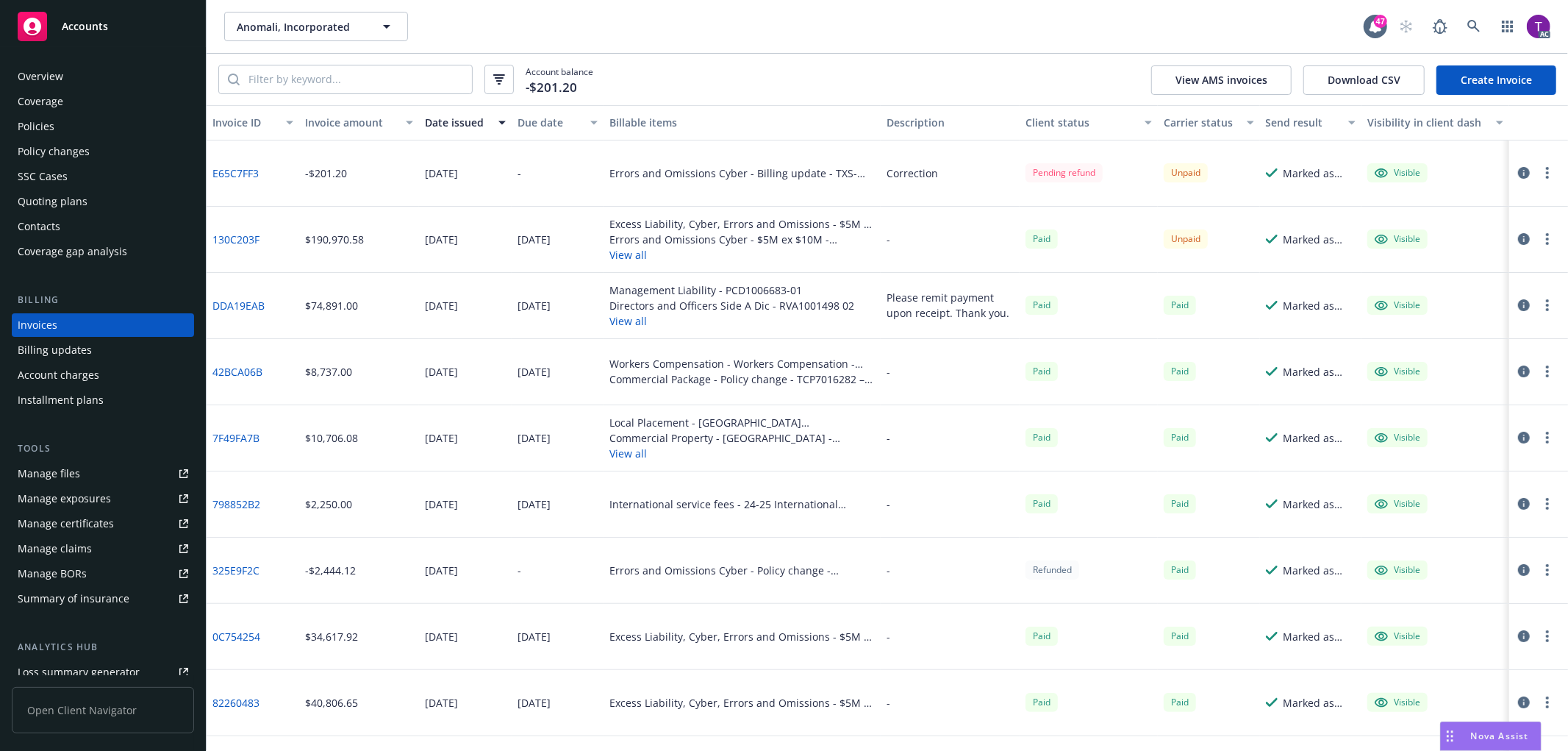
click at [351, 118] on div "Invoice amount" at bounding box center [350, 122] width 92 height 15
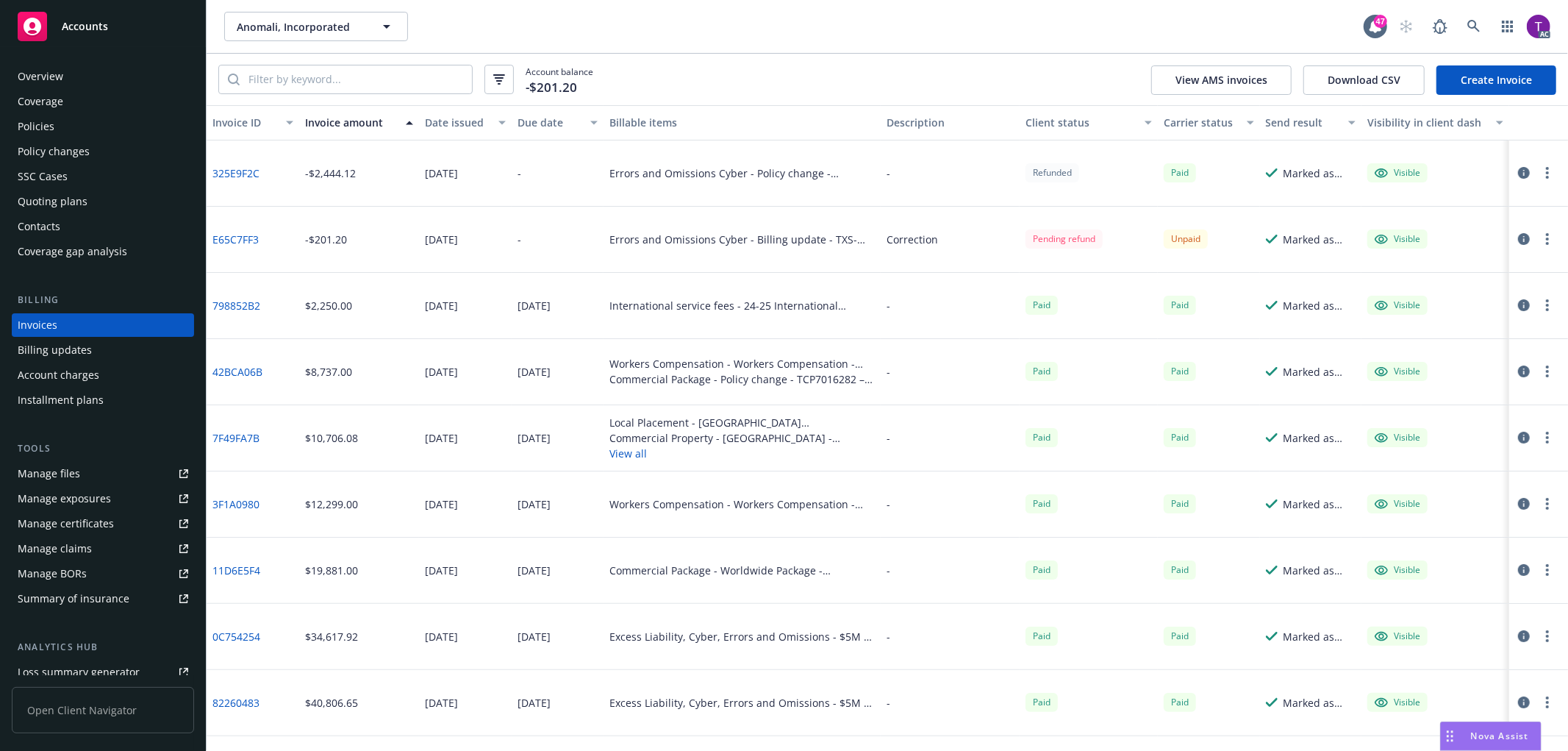
click at [248, 232] on link "E65C7FF3" at bounding box center [235, 239] width 46 height 15
click at [1484, 17] on link at bounding box center [1474, 27] width 29 height 29
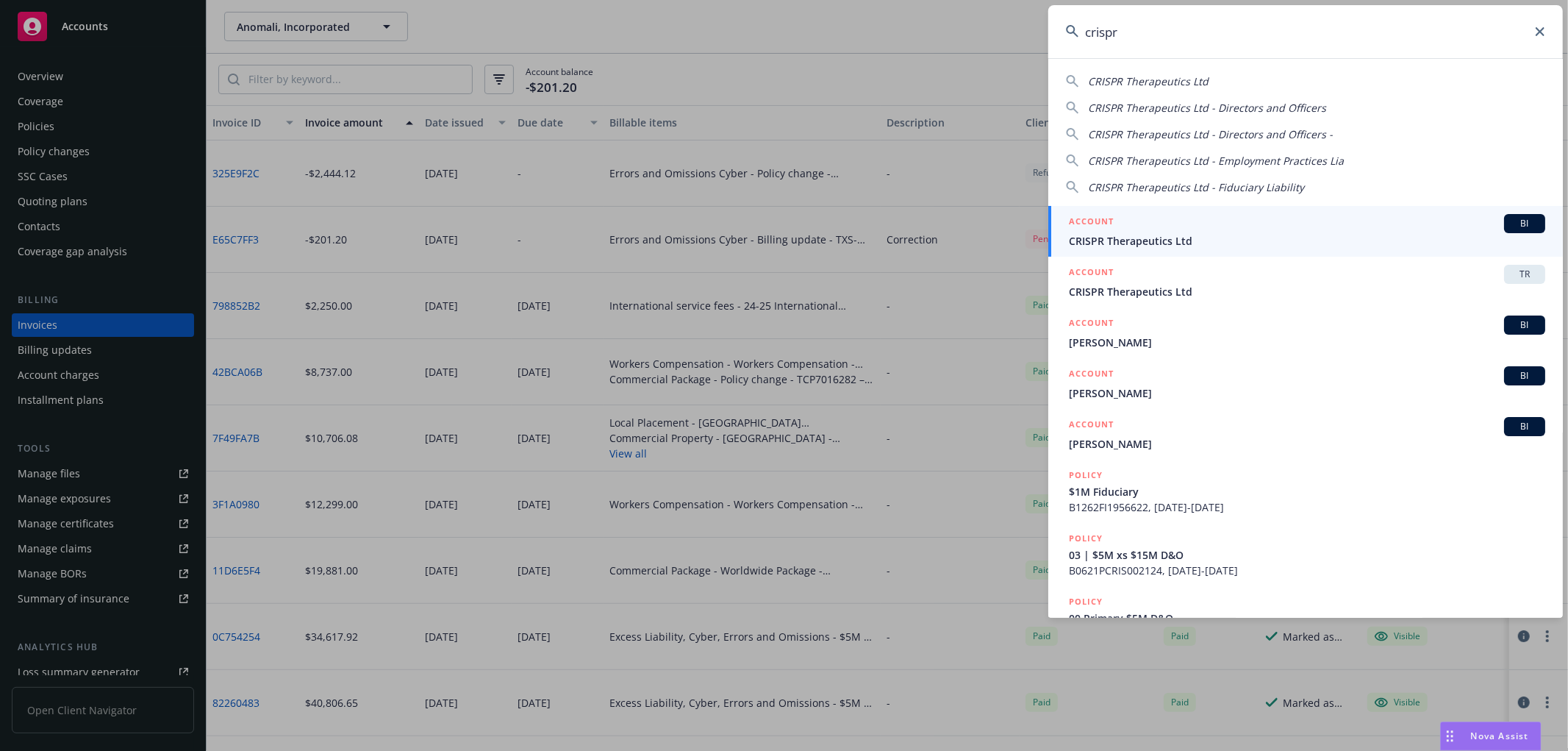
type input "crispr"
click at [1184, 248] on span "CRISPR Therapeutics Ltd" at bounding box center [1308, 240] width 477 height 15
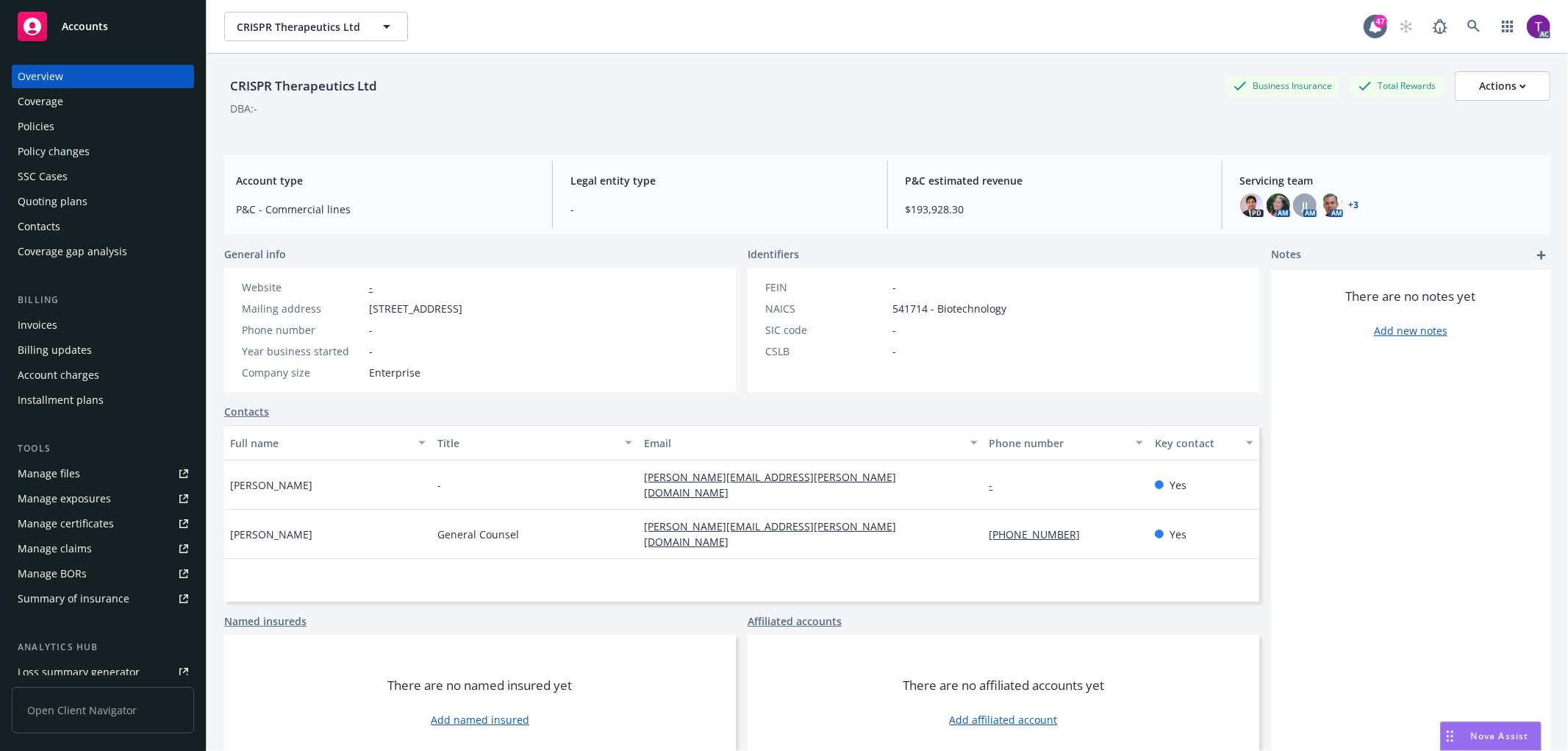
drag, startPoint x: 553, startPoint y: 302, endPoint x: 371, endPoint y: 305, distance: 182.0
click at [371, 305] on div "Mailing address 105 W First Street, Boston, MA, 02127" at bounding box center [352, 308] width 233 height 15
copy span "105 W First Street, Boston, MA, 02127"
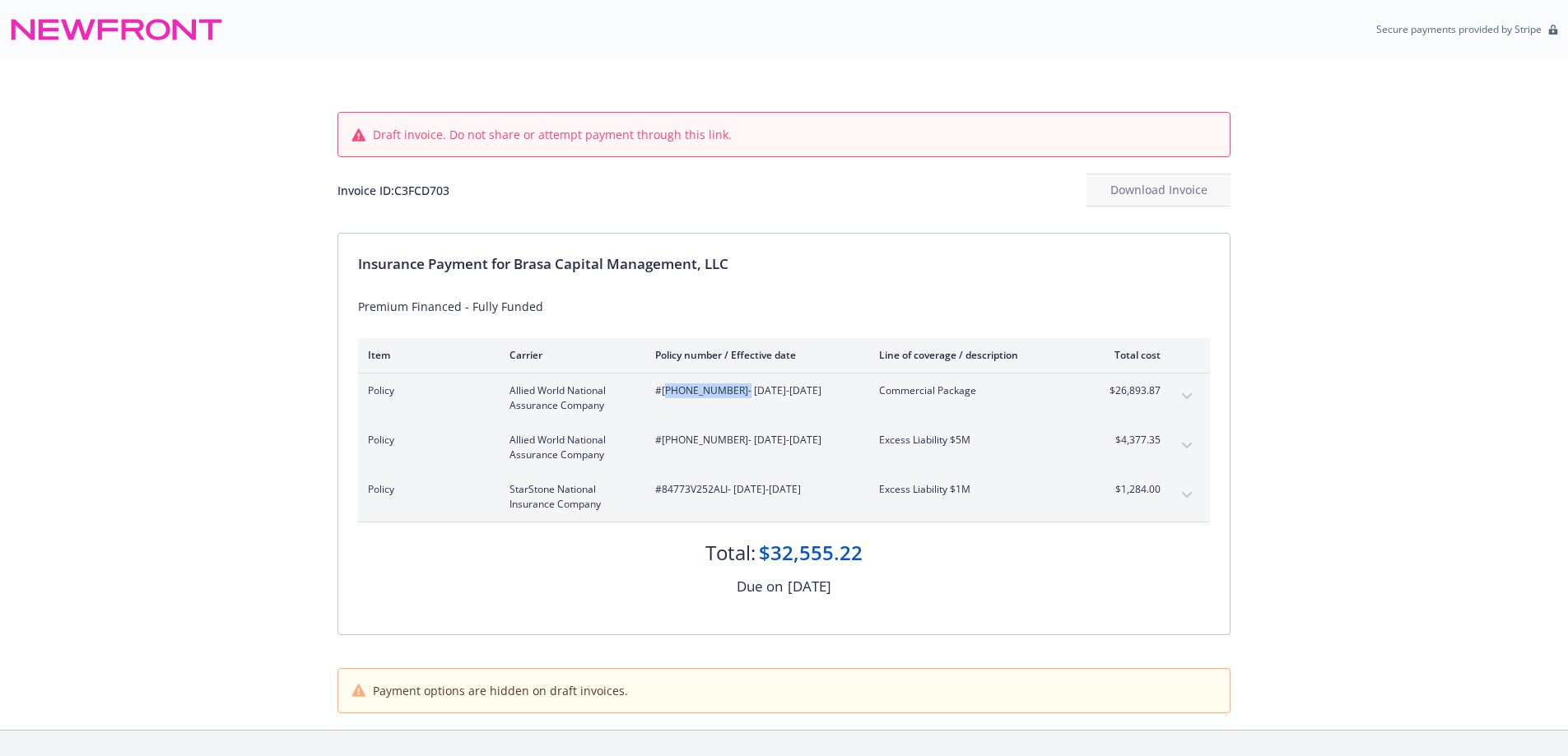
drag, startPoint x: 728, startPoint y: 398, endPoint x: 669, endPoint y: 390, distance: 59.5
click at [669, 390] on div "#5097-0601-02 - 08/01/2025-08/01/2026" at bounding box center [754, 398] width 198 height 30
click at [726, 411] on div "#5097-0601-02 - 08/01/2025-08/01/2026" at bounding box center [754, 398] width 198 height 30
drag, startPoint x: 726, startPoint y: 395, endPoint x: 660, endPoint y: 397, distance: 66.0
click at [660, 397] on span "#5097-0601-02 - 08/01/2025-08/01/2026" at bounding box center [754, 391] width 198 height 15
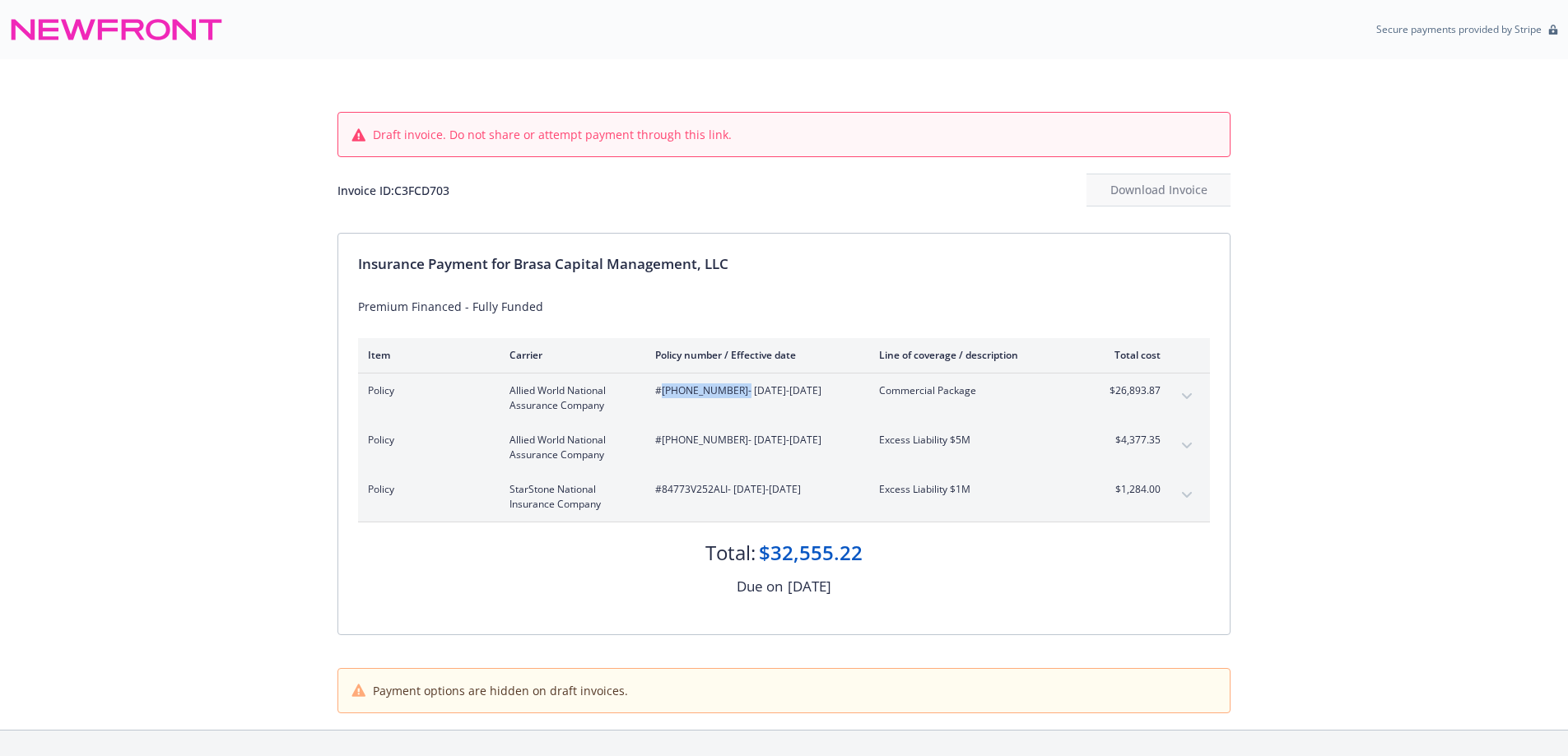
copy span "5097-0601-02"
drag, startPoint x: 721, startPoint y: 445, endPoint x: 662, endPoint y: 439, distance: 59.3
click at [662, 439] on span "#5098-0053-02 - 08/01/2025-08/01/2026" at bounding box center [754, 440] width 198 height 15
copy span "5098-0053-02"
drag, startPoint x: 728, startPoint y: 491, endPoint x: 664, endPoint y: 495, distance: 64.1
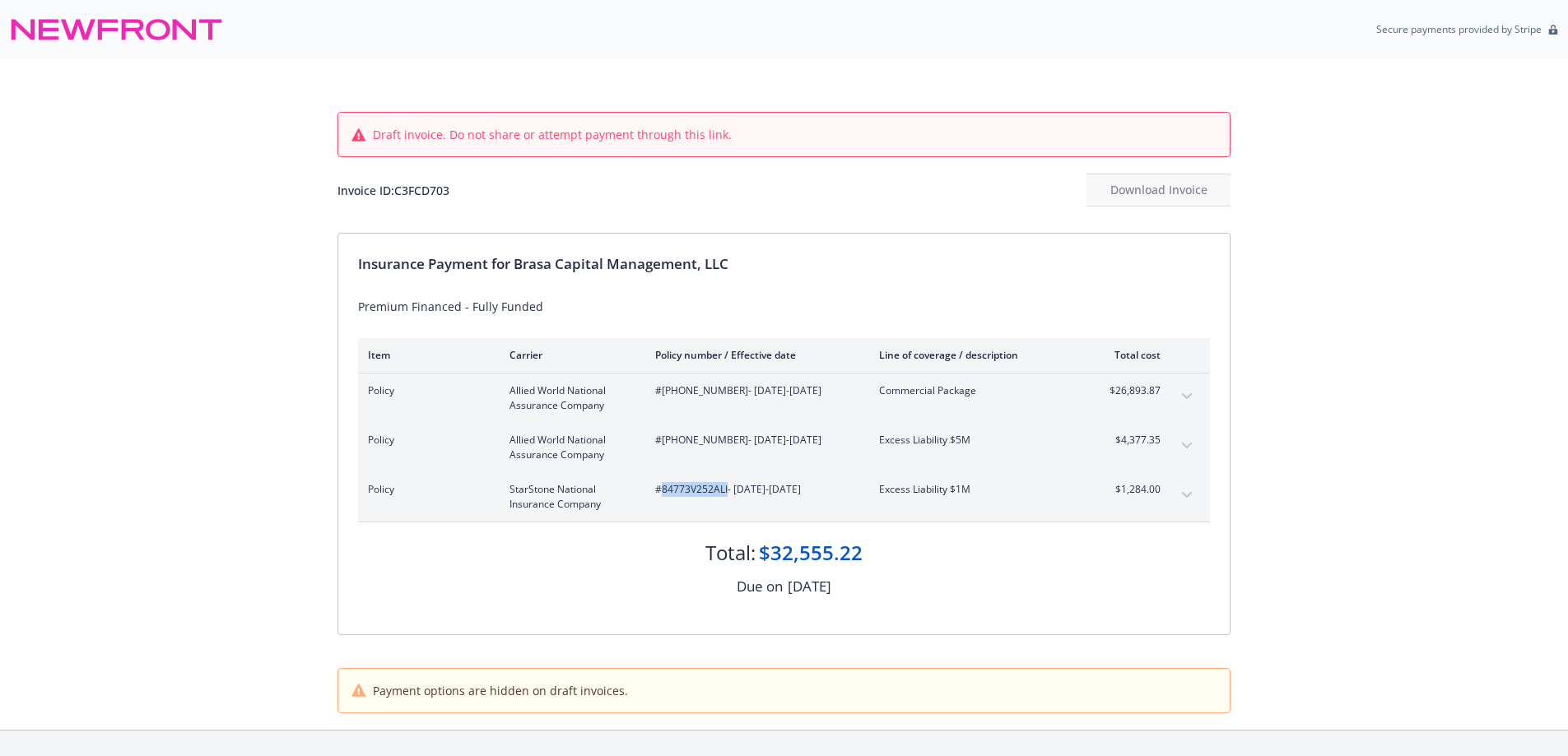
click at [664, 495] on span "#84773V252ALI - 08/01/2025-08/01/2026" at bounding box center [754, 489] width 198 height 15
copy span "84773V252ALI"
drag, startPoint x: 1164, startPoint y: 400, endPoint x: 1109, endPoint y: 393, distance: 55.4
click at [1109, 393] on div "Policy Allied World National Assurance Company #5097-0601-02 - 08/01/2025-08/01…" at bounding box center [783, 398] width 852 height 49
copy span "$26,893.87"
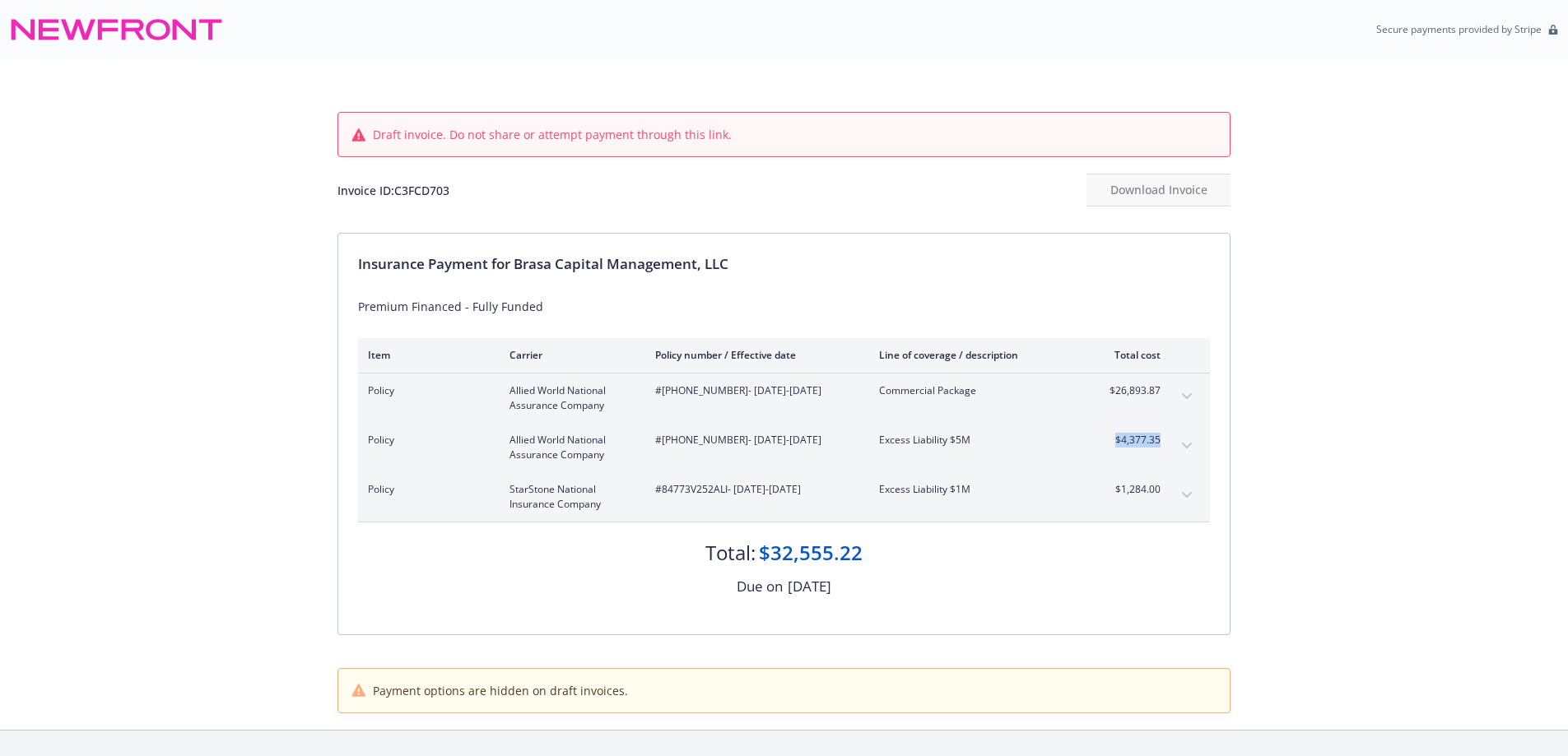
drag, startPoint x: 1159, startPoint y: 449, endPoint x: 1114, endPoint y: 443, distance: 45.4
click at [1114, 443] on div "$4,377.35" at bounding box center [1130, 447] width 62 height 30
copy span "$4,377.35"
drag, startPoint x: 1162, startPoint y: 494, endPoint x: 1112, endPoint y: 488, distance: 50.4
click at [1112, 488] on div "Policy StarStone National Insurance Company #84773V252ALI - 08/01/2025-08/01/20…" at bounding box center [783, 497] width 852 height 49
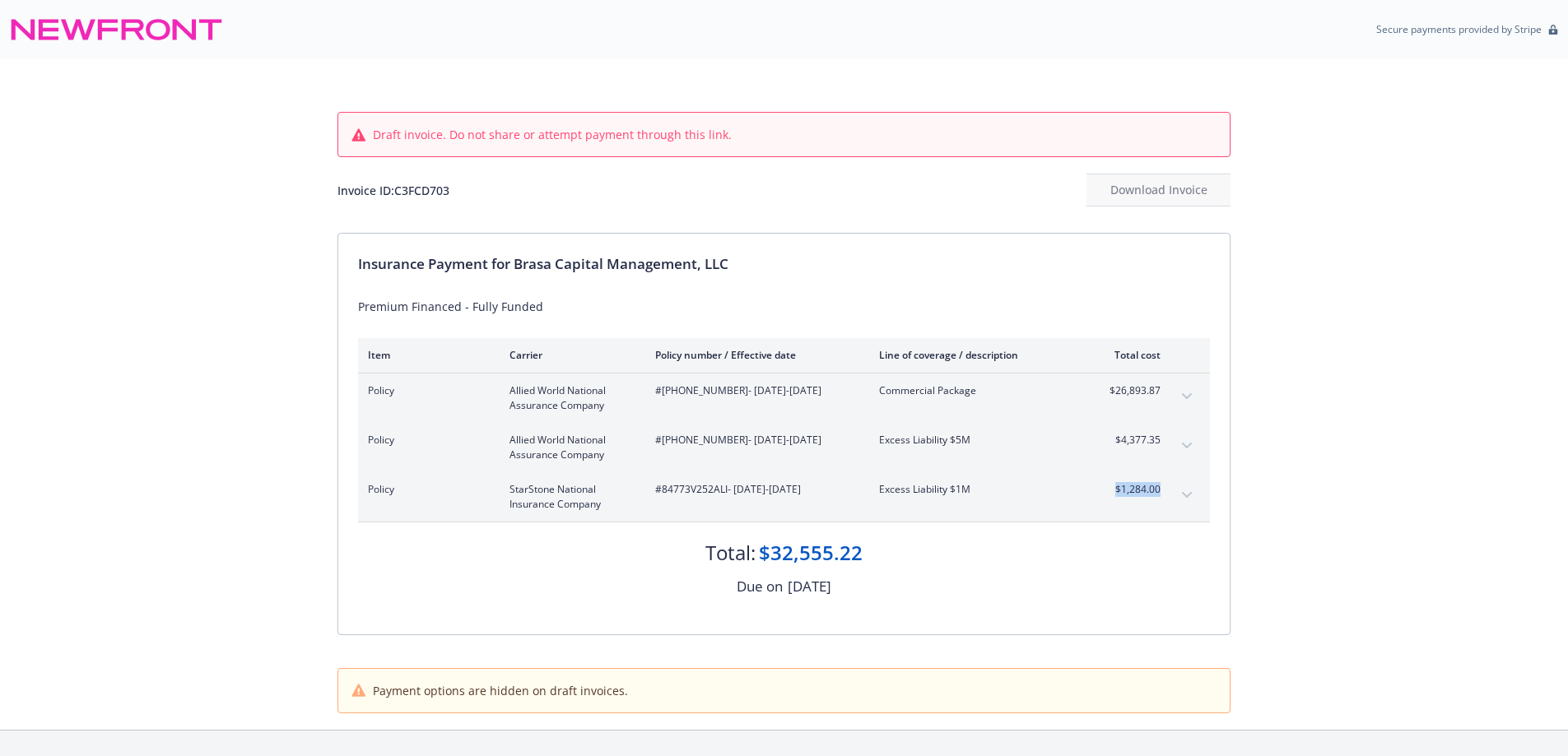
copy span "$1,284.00"
drag, startPoint x: 752, startPoint y: 270, endPoint x: 517, endPoint y: 267, distance: 235.0
click at [517, 267] on div "Insurance Payment for Brasa Capital Management, LLC" at bounding box center [783, 264] width 852 height 22
copy div "Brasa Capital Management, LLC"
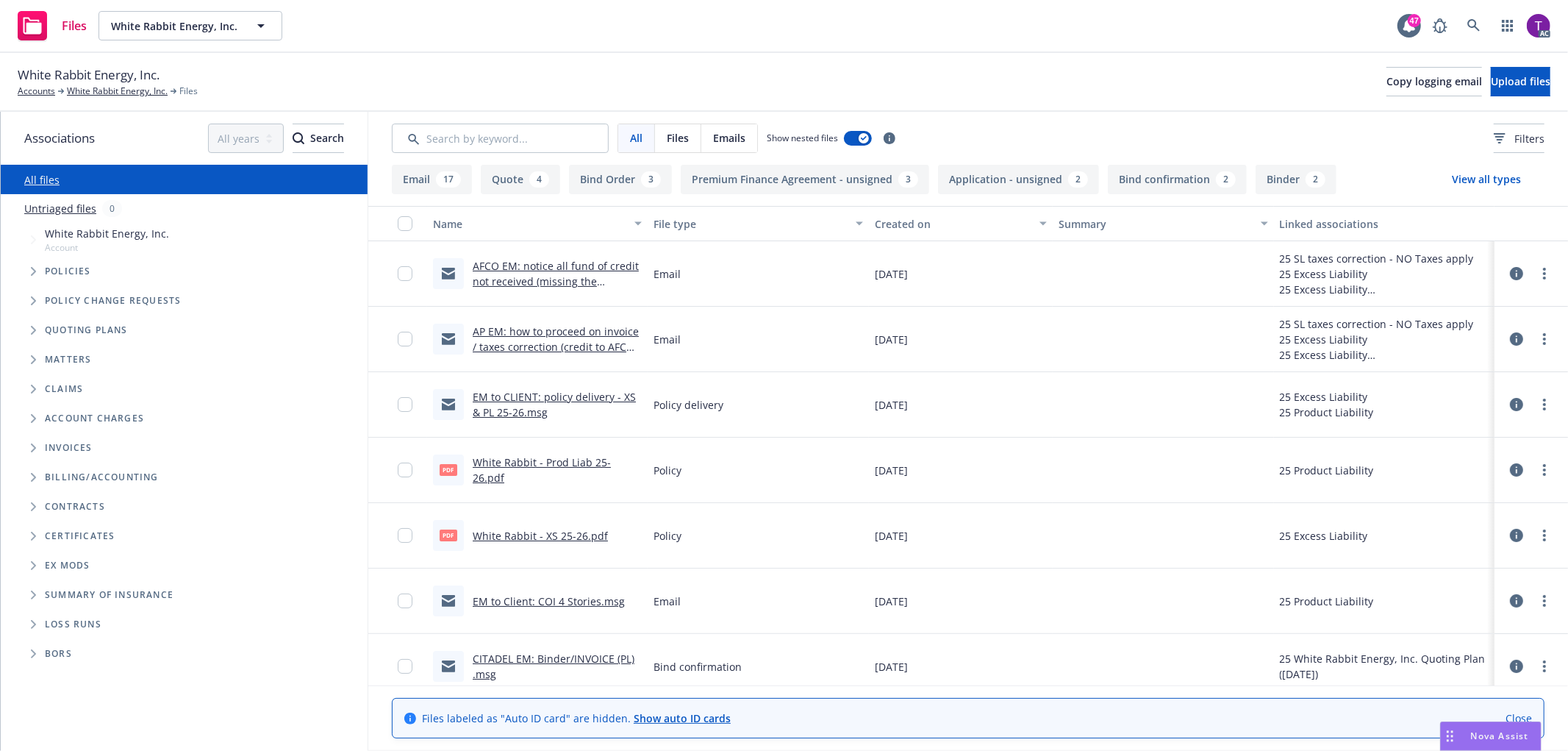
click at [542, 285] on link "AFCO EM: notice all fund of credit not received (missing the $5724).msg" at bounding box center [555, 281] width 166 height 45
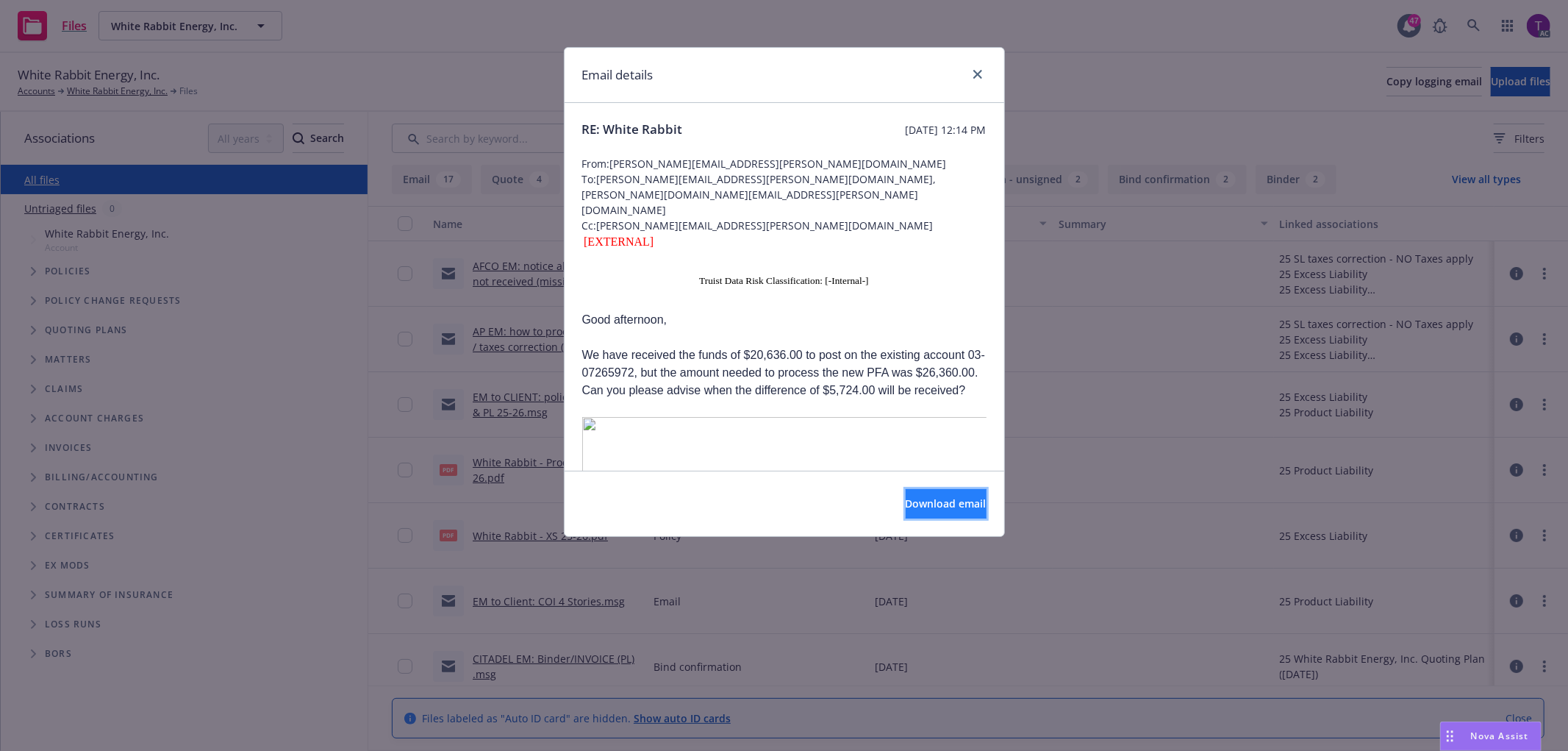
click at [906, 494] on button "Download email" at bounding box center [946, 504] width 81 height 29
click at [975, 75] on icon "close" at bounding box center [978, 74] width 9 height 9
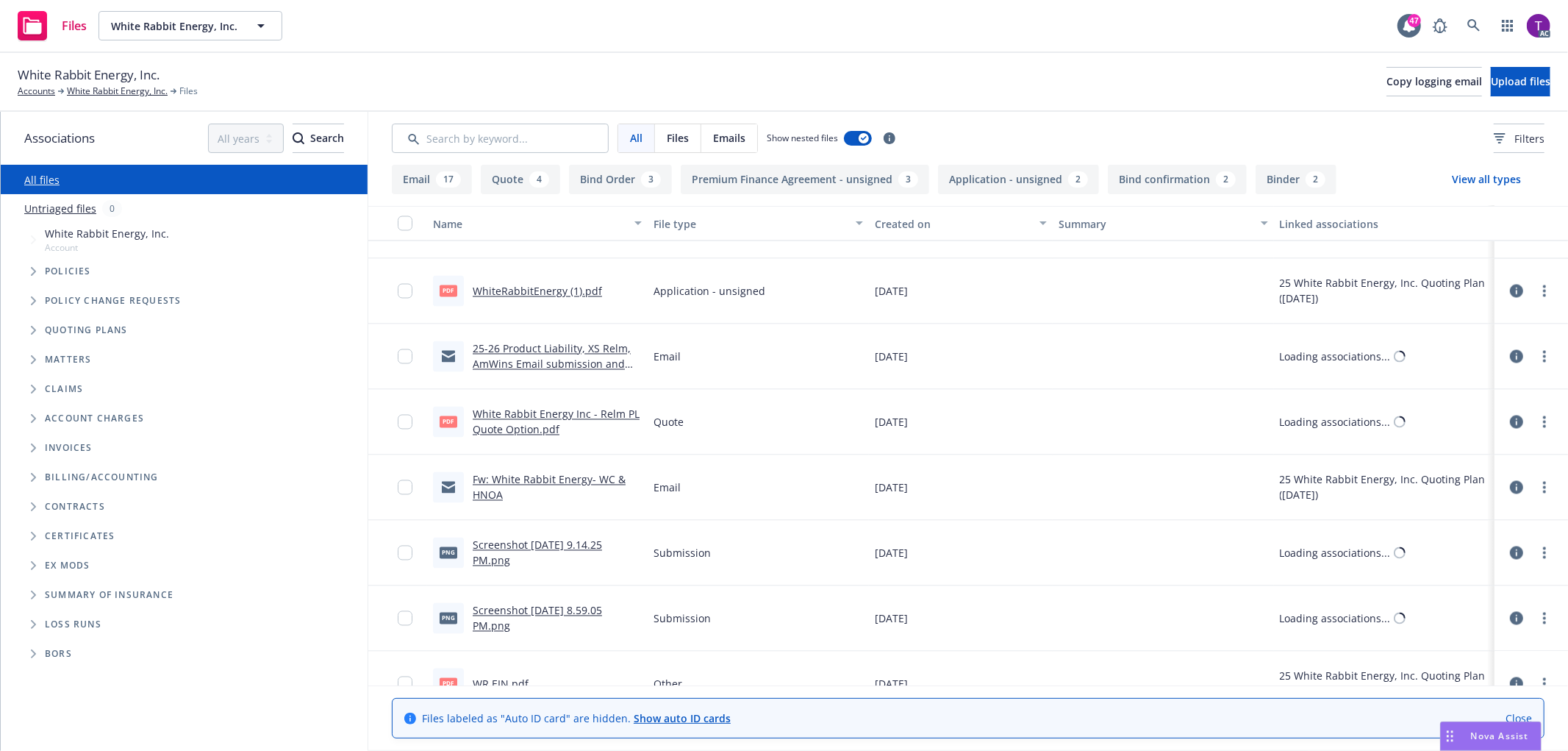
scroll to position [2345, 0]
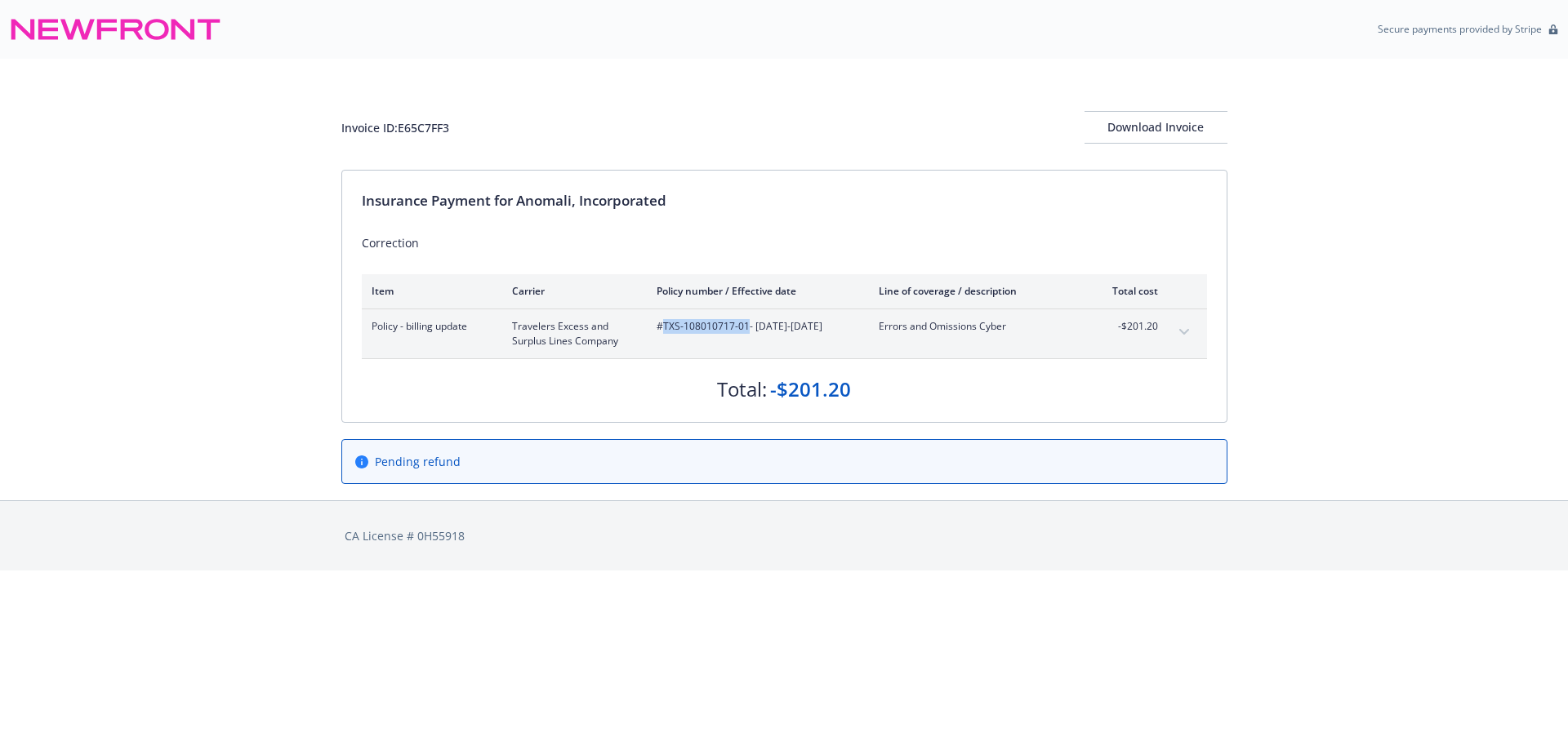
drag, startPoint x: 746, startPoint y: 330, endPoint x: 661, endPoint y: 329, distance: 85.0
click at [661, 329] on span "#TXS-108010717-01 - [DATE]-[DATE]" at bounding box center [755, 327] width 196 height 14
copy span "TXS-108010717-01"
drag, startPoint x: 521, startPoint y: 199, endPoint x: 674, endPoint y: 206, distance: 153.2
click at [674, 206] on div "Insurance Payment for Anomali, Incorporated" at bounding box center [784, 201] width 846 height 22
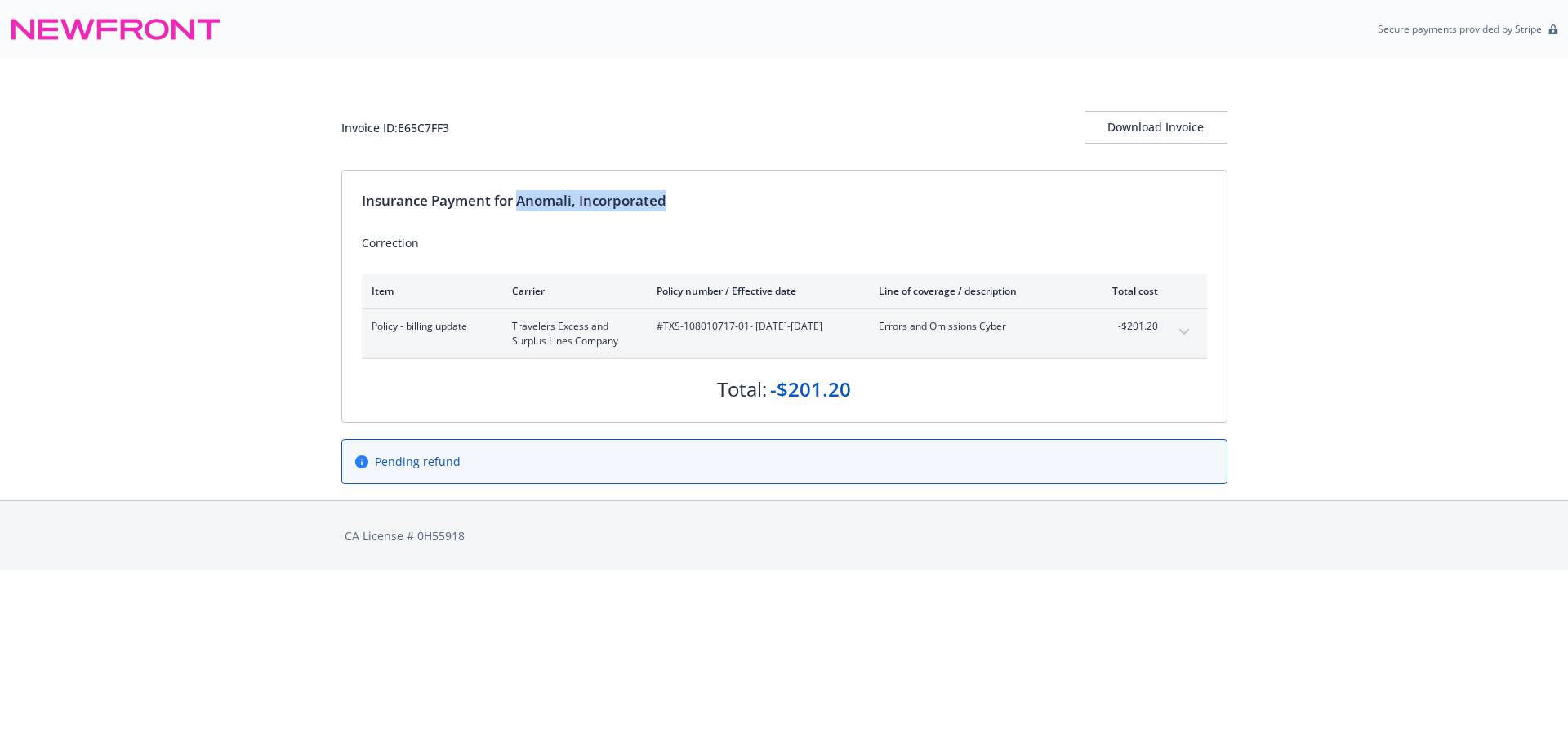
copy div "Anomali, Incorporated"
